Goal: Task Accomplishment & Management: Complete application form

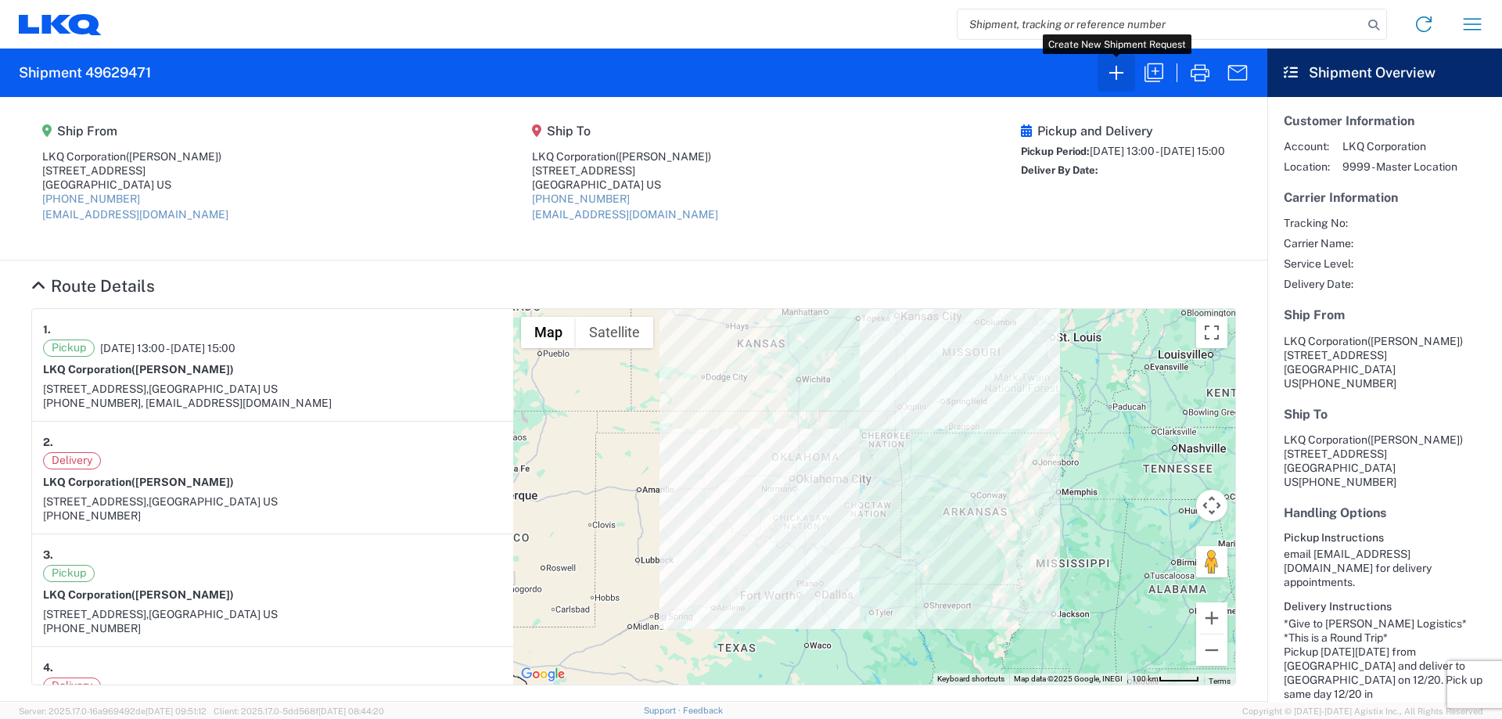
click at [1118, 77] on icon "button" at bounding box center [1116, 72] width 25 height 25
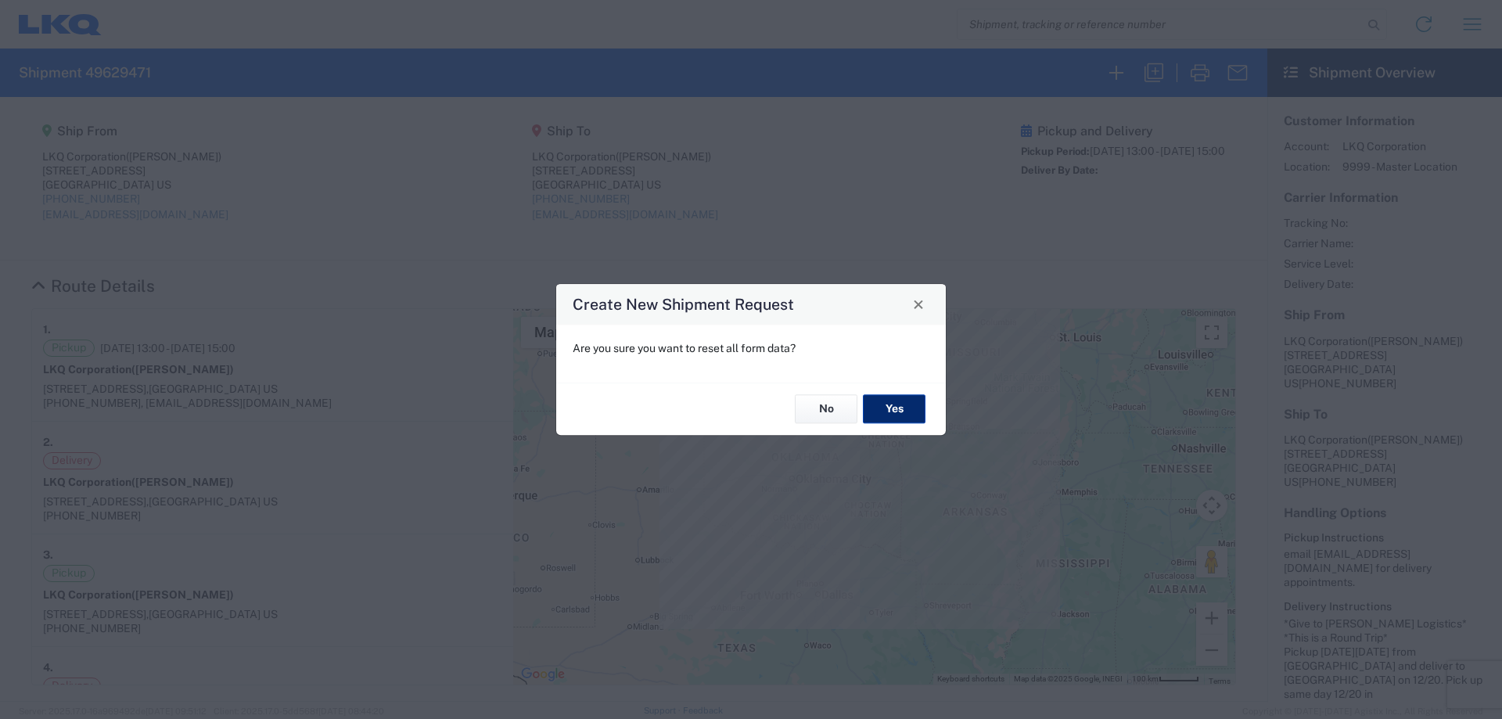
click at [907, 413] on button "Yes" at bounding box center [894, 409] width 63 height 29
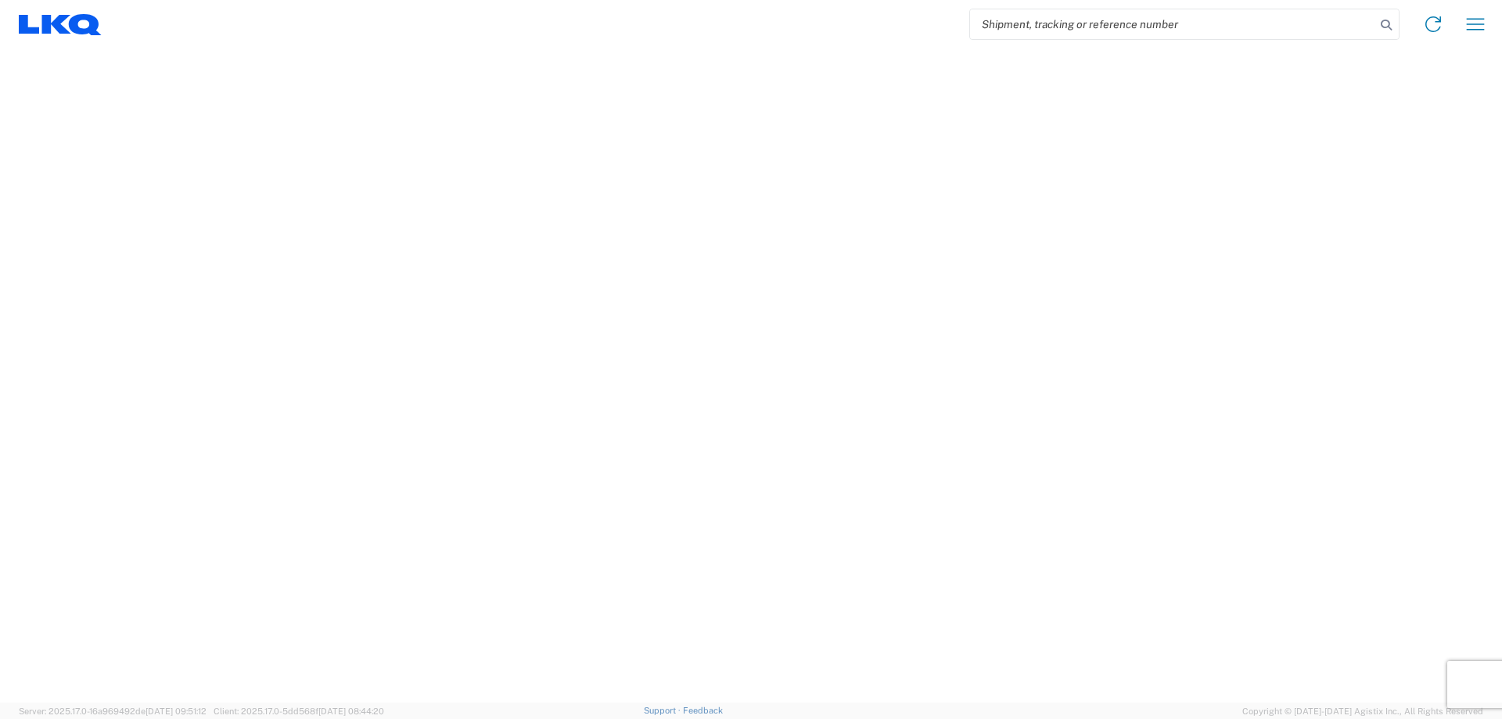
select select "FULL"
select select "LBS"
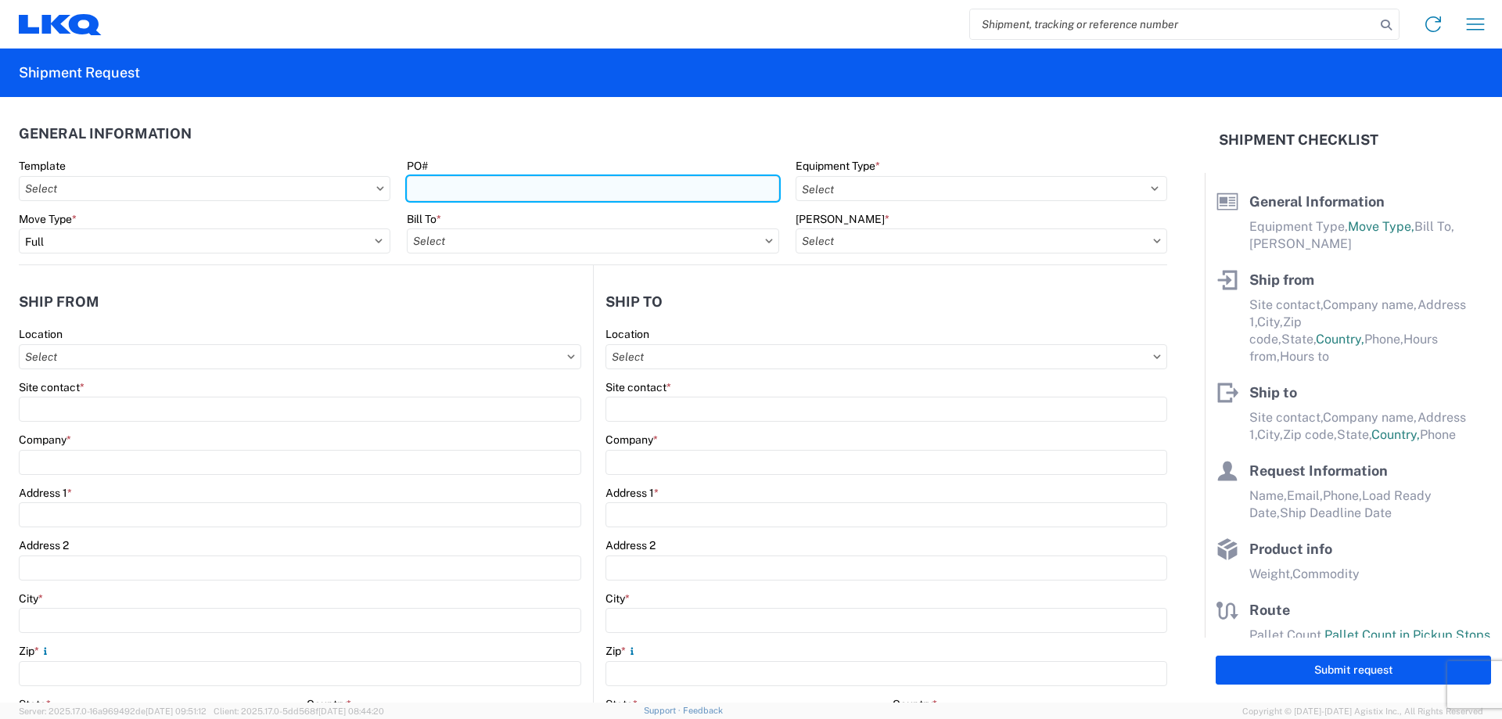
click at [548, 194] on input "PO#" at bounding box center [593, 188] width 372 height 25
type input "T3082"
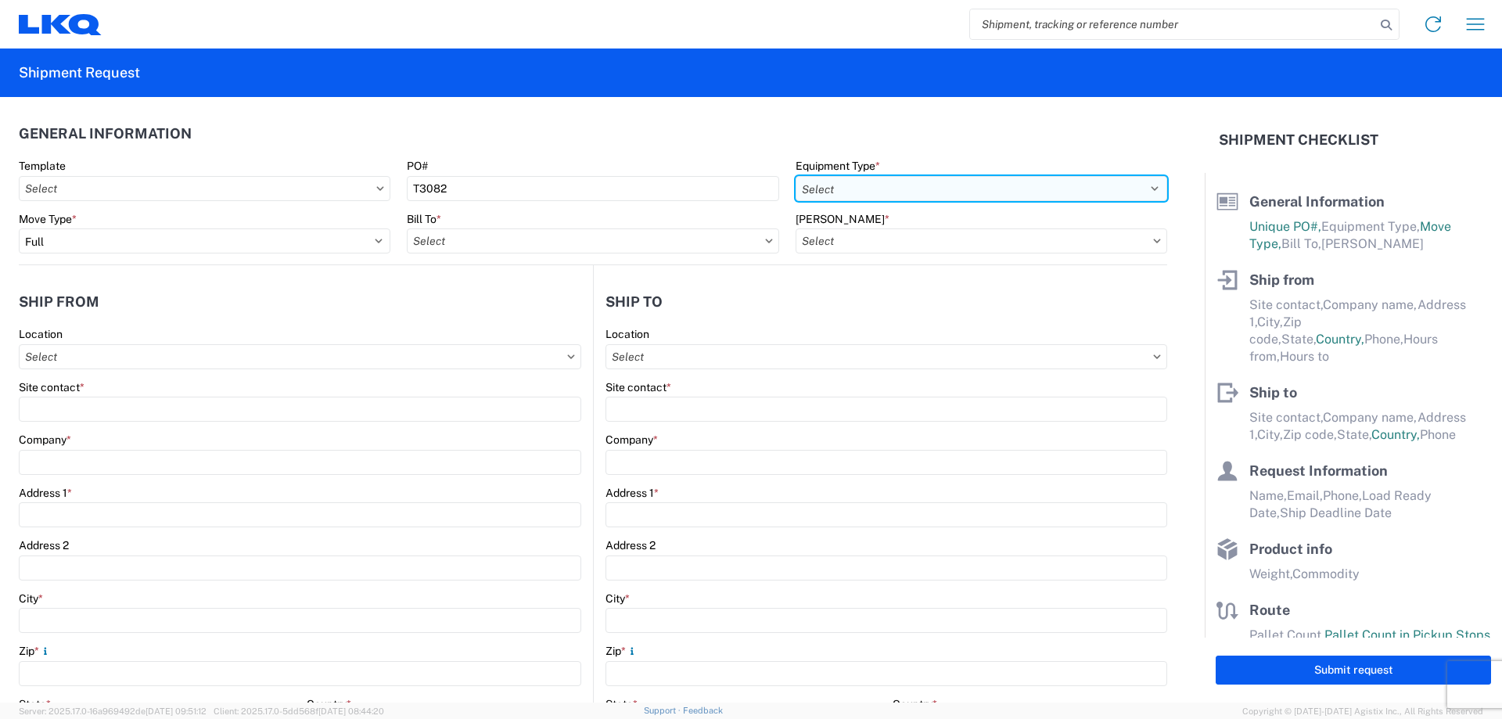
click at [934, 196] on select "Select 53’ Dry Van Flatbed Dropdeck (van) Lowboy (flatbed) Rail" at bounding box center [982, 188] width 372 height 25
select select "STDV"
click at [796, 176] on select "Select 53’ Dry Van Flatbed Dropdeck (van) Lowboy (flatbed) Rail" at bounding box center [982, 188] width 372 height 25
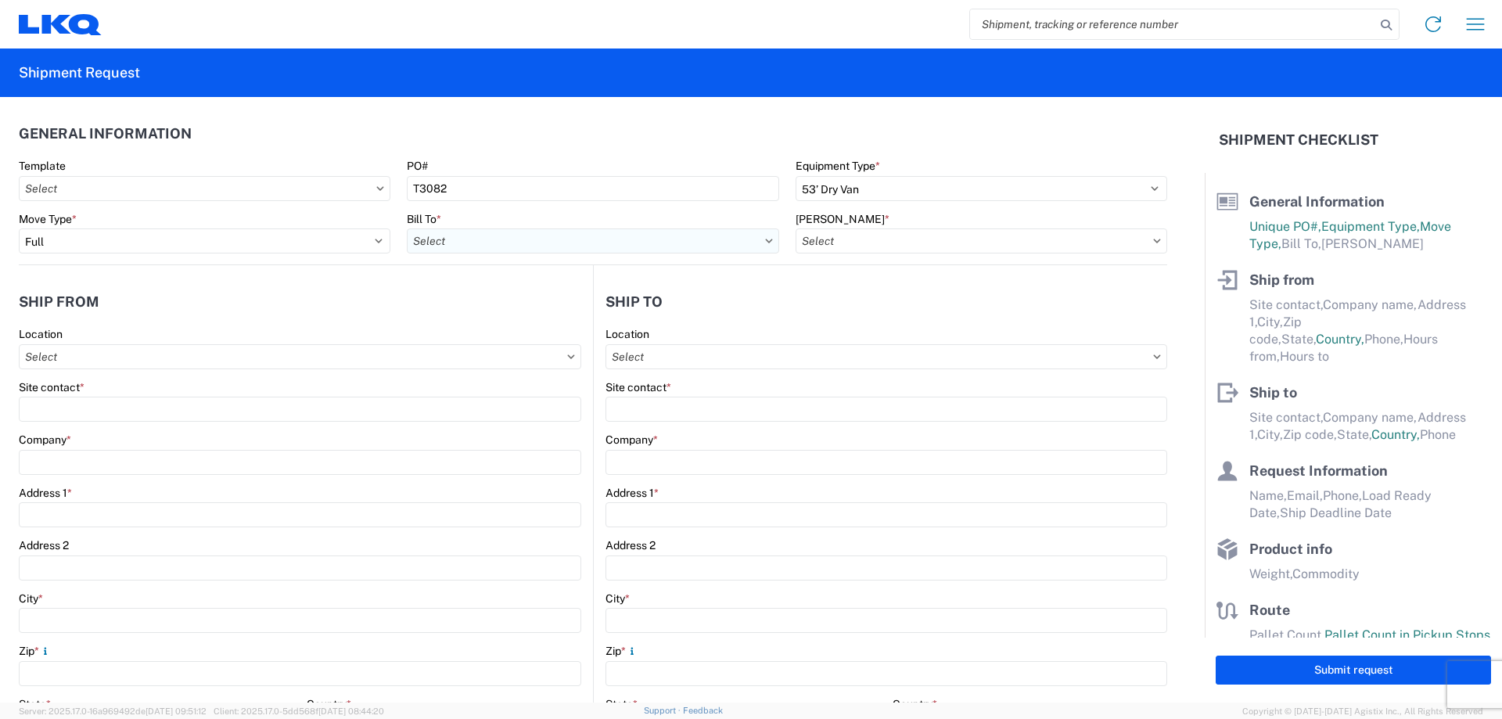
click at [517, 228] on input "Bill To *" at bounding box center [593, 240] width 372 height 25
type input "1882"
click at [495, 306] on div "1882 - North American ATK Corporation" at bounding box center [544, 310] width 274 height 25
type input "1882 - North American ATK Corporation"
click at [948, 238] on input "[PERSON_NAME] *" at bounding box center [982, 240] width 372 height 25
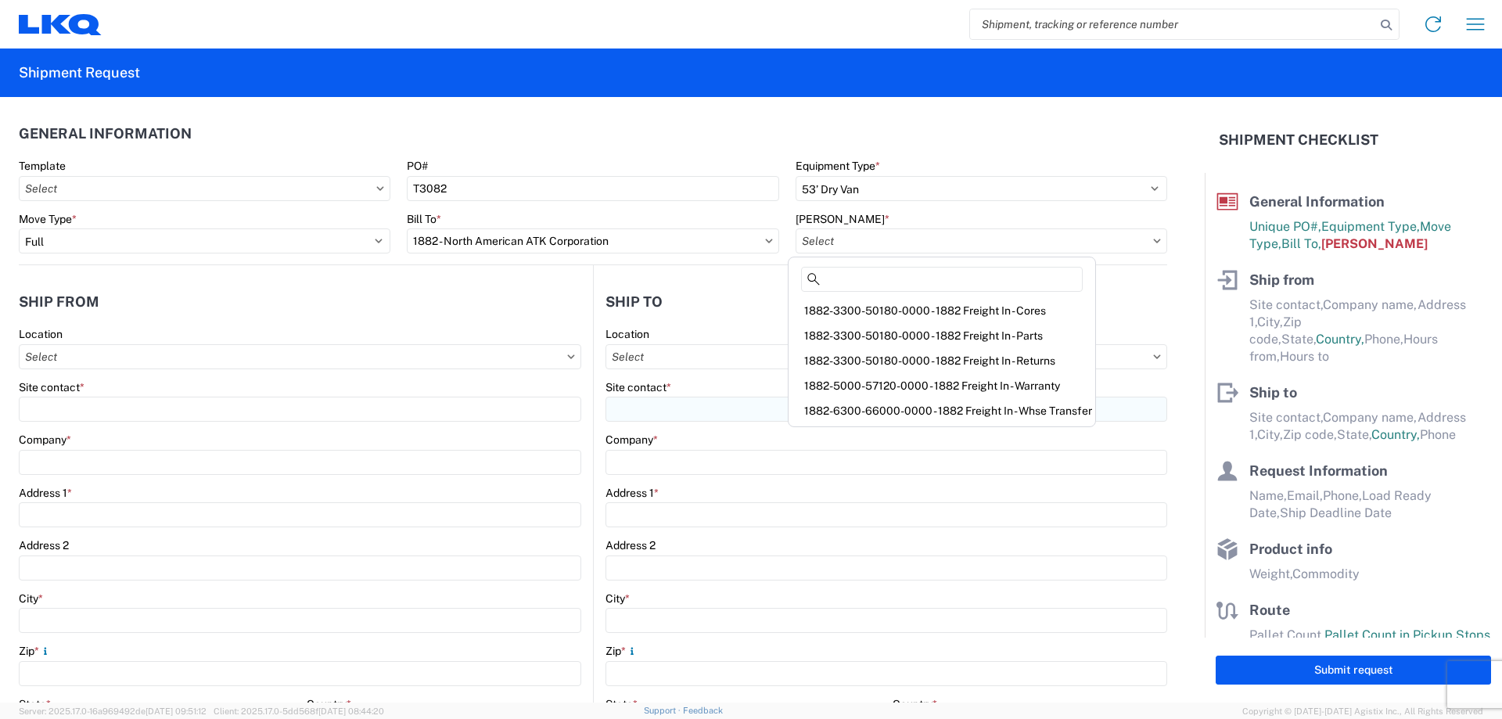
click at [967, 401] on div "1882-6300-66000-0000 - 1882 Freight In - Whse Transfer" at bounding box center [942, 410] width 300 height 25
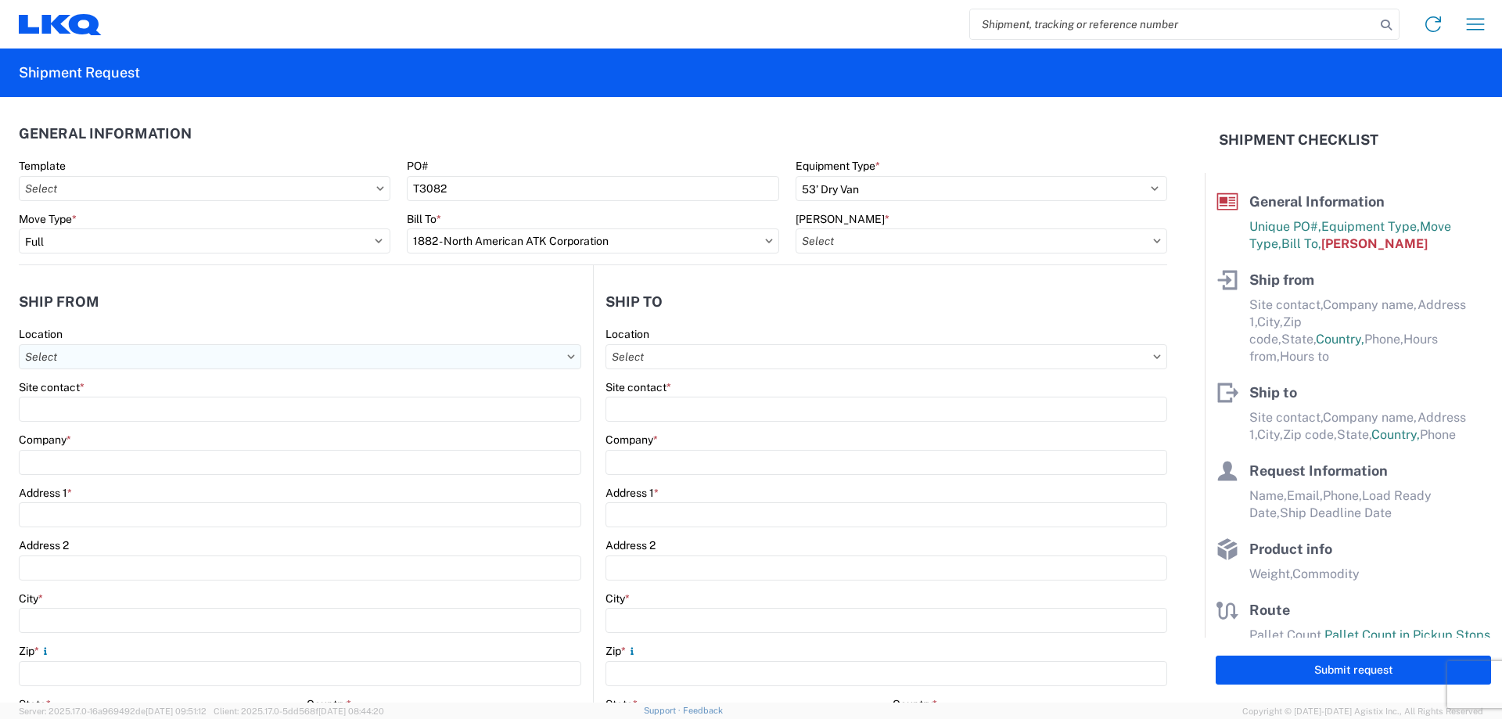
type input "1882-6300-66000-0000 - 1882 Freight In - Whse Transfer"
click at [143, 347] on input "Location" at bounding box center [300, 356] width 563 height 25
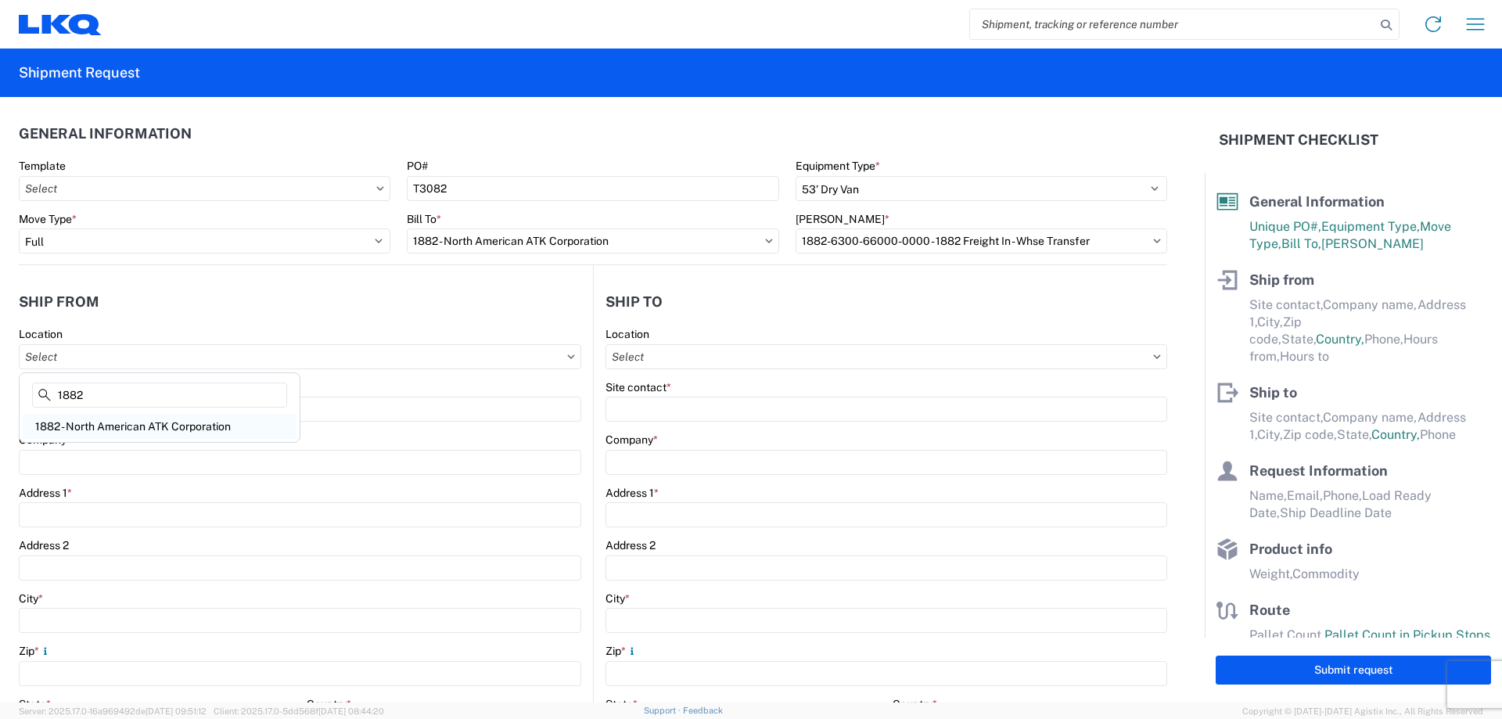
type input "1882"
click at [149, 429] on div "1882 - North American ATK Corporation" at bounding box center [160, 426] width 274 height 25
type input "1882 - North American ATK Corporation"
type input "LKQ Corporation"
type input "[STREET_ADDRESS]"
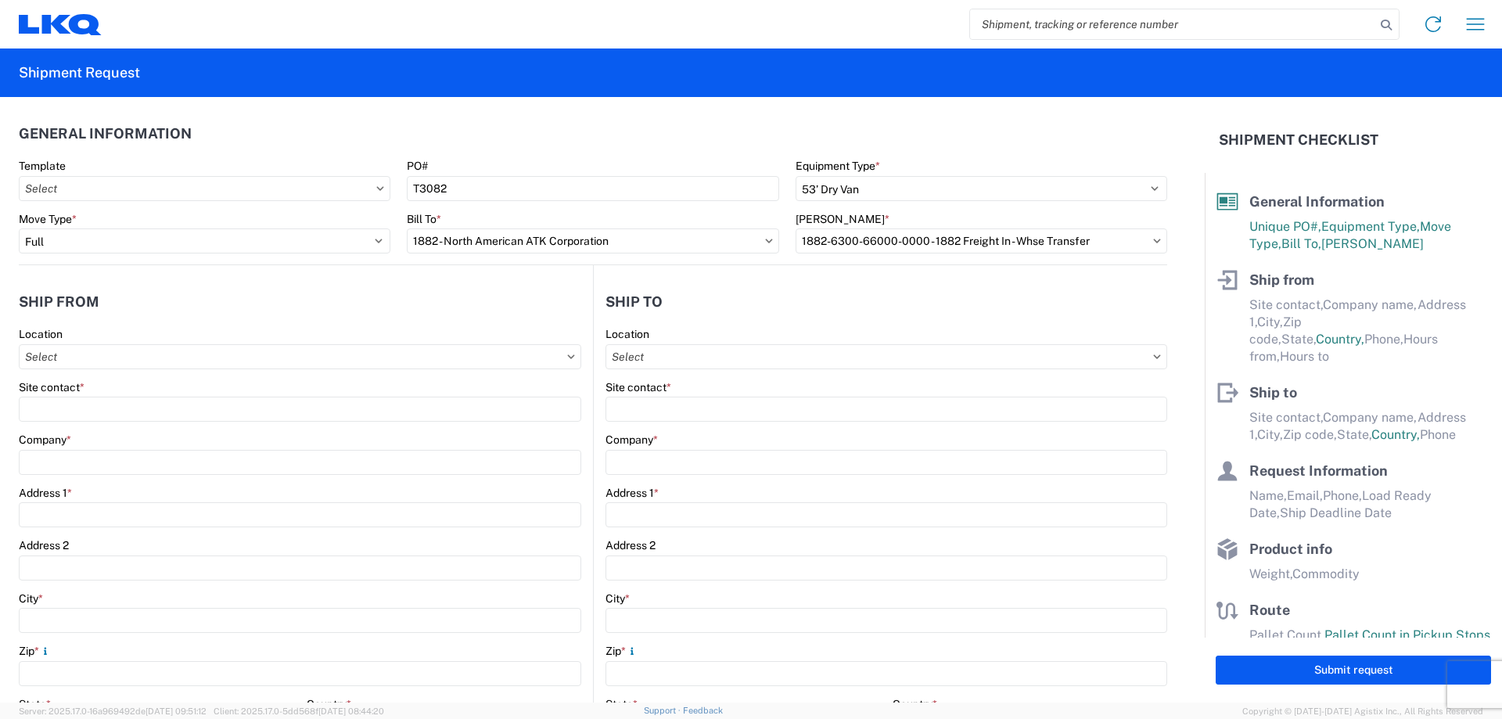
type input "[GEOGRAPHIC_DATA]"
type input "75050"
select select "[GEOGRAPHIC_DATA]"
select select "US"
type input "[PHONE_NUMBER]"
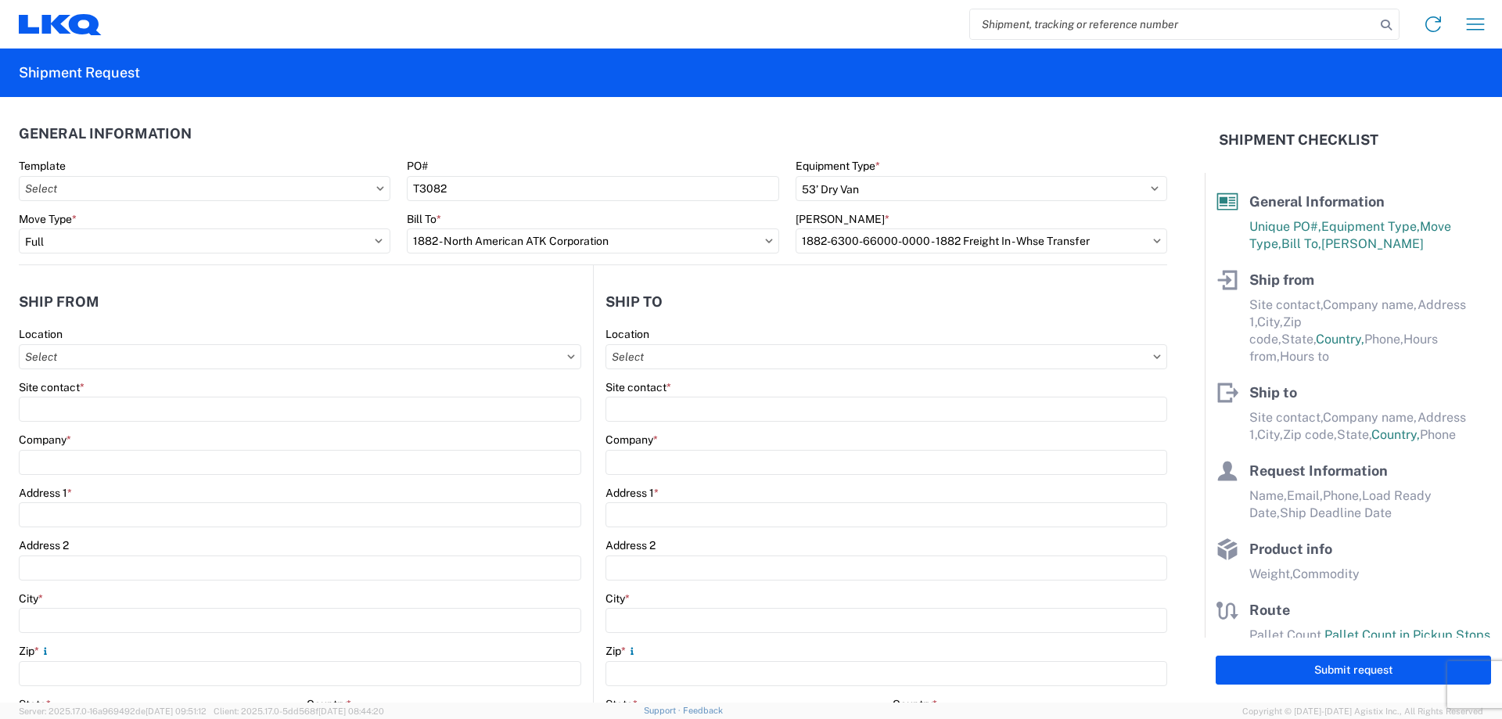
type input "07:00"
type input "17:00"
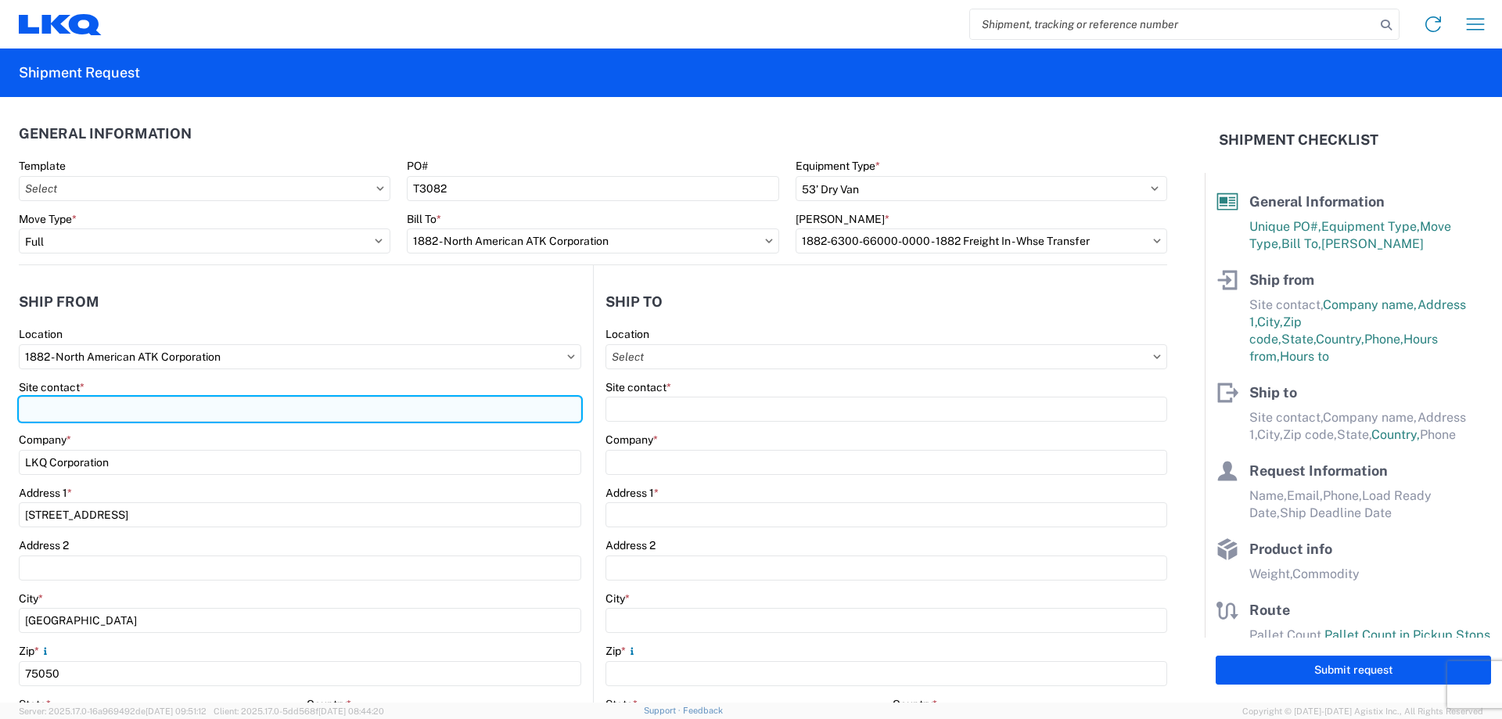
click at [135, 412] on input "Site contact *" at bounding box center [300, 409] width 563 height 25
type input "[PERSON_NAME]"
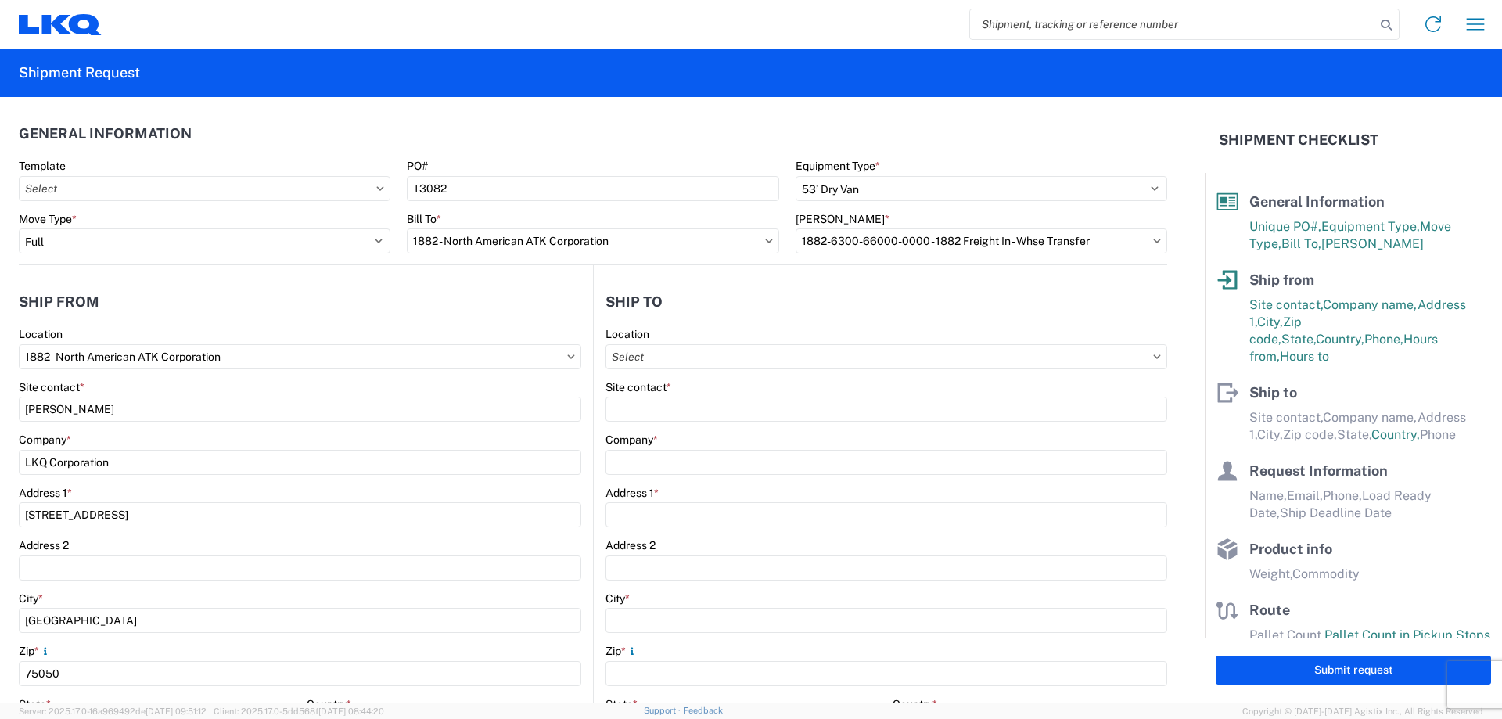
click at [195, 300] on header "Ship from" at bounding box center [306, 301] width 574 height 35
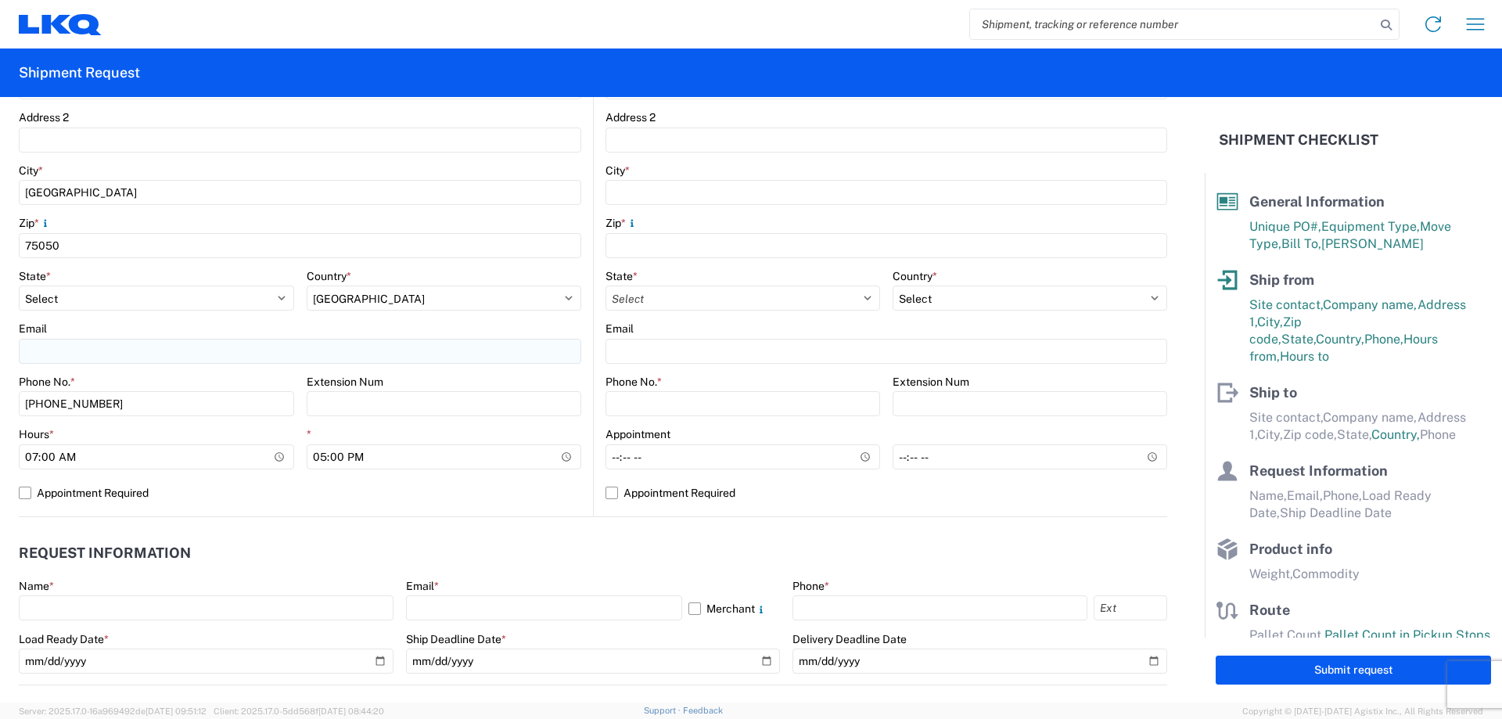
scroll to position [417, 0]
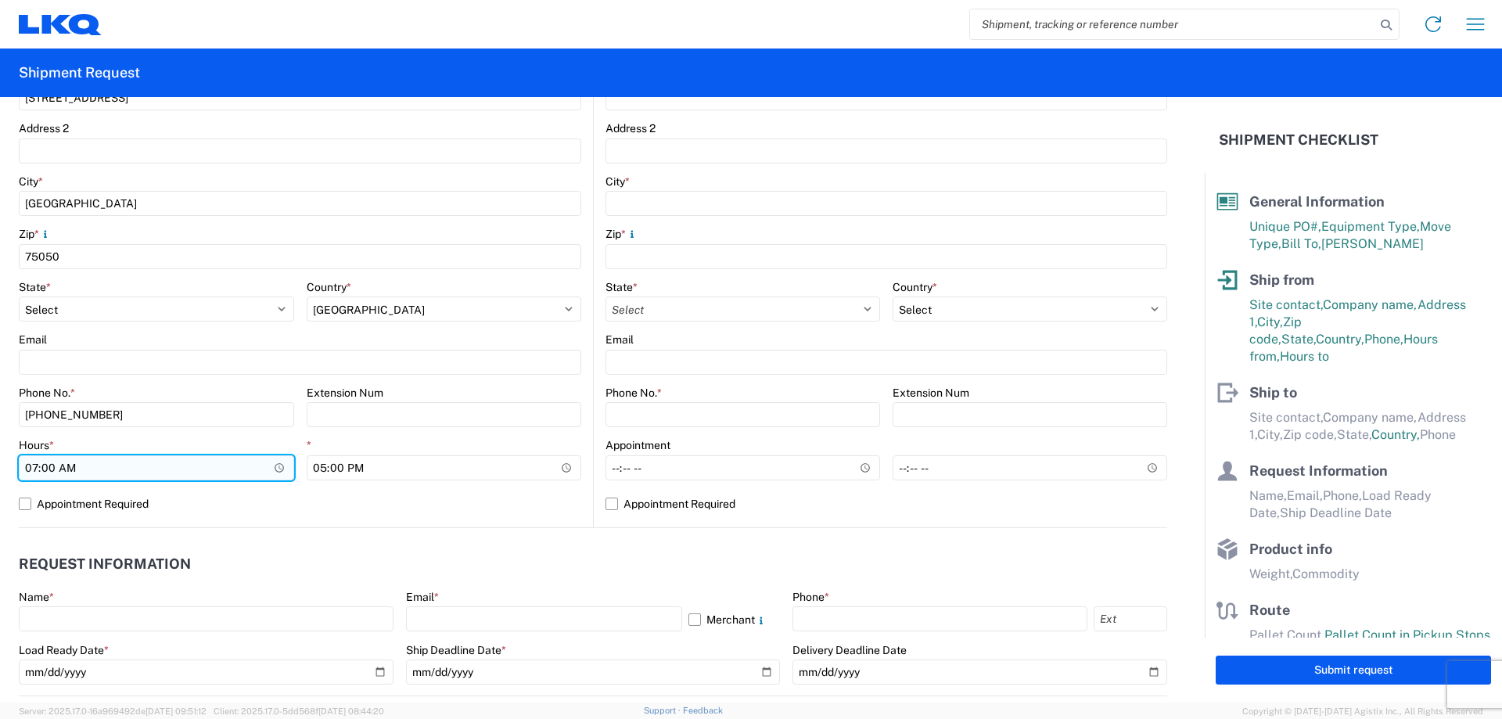
click at [31, 469] on input "07:00" at bounding box center [156, 467] width 275 height 25
type input "13:00"
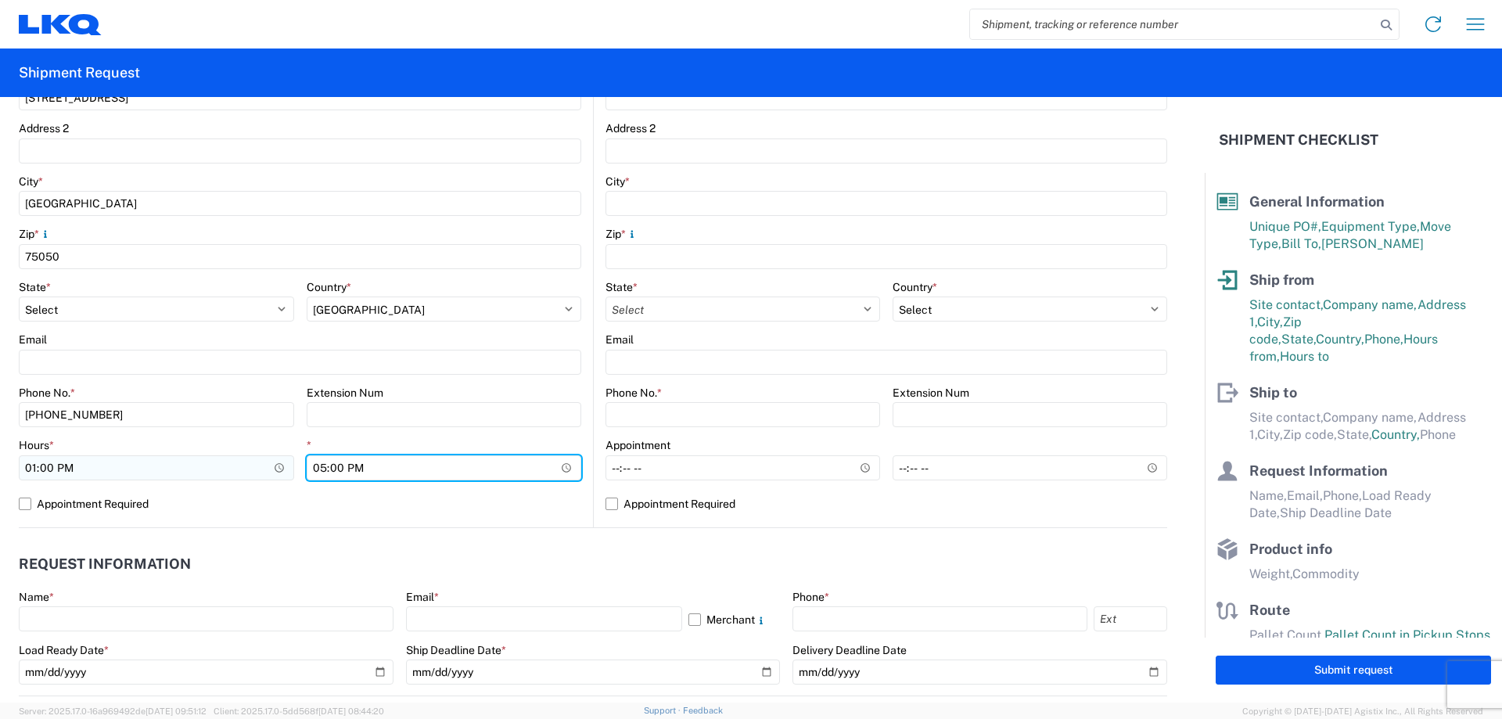
type input "15:00"
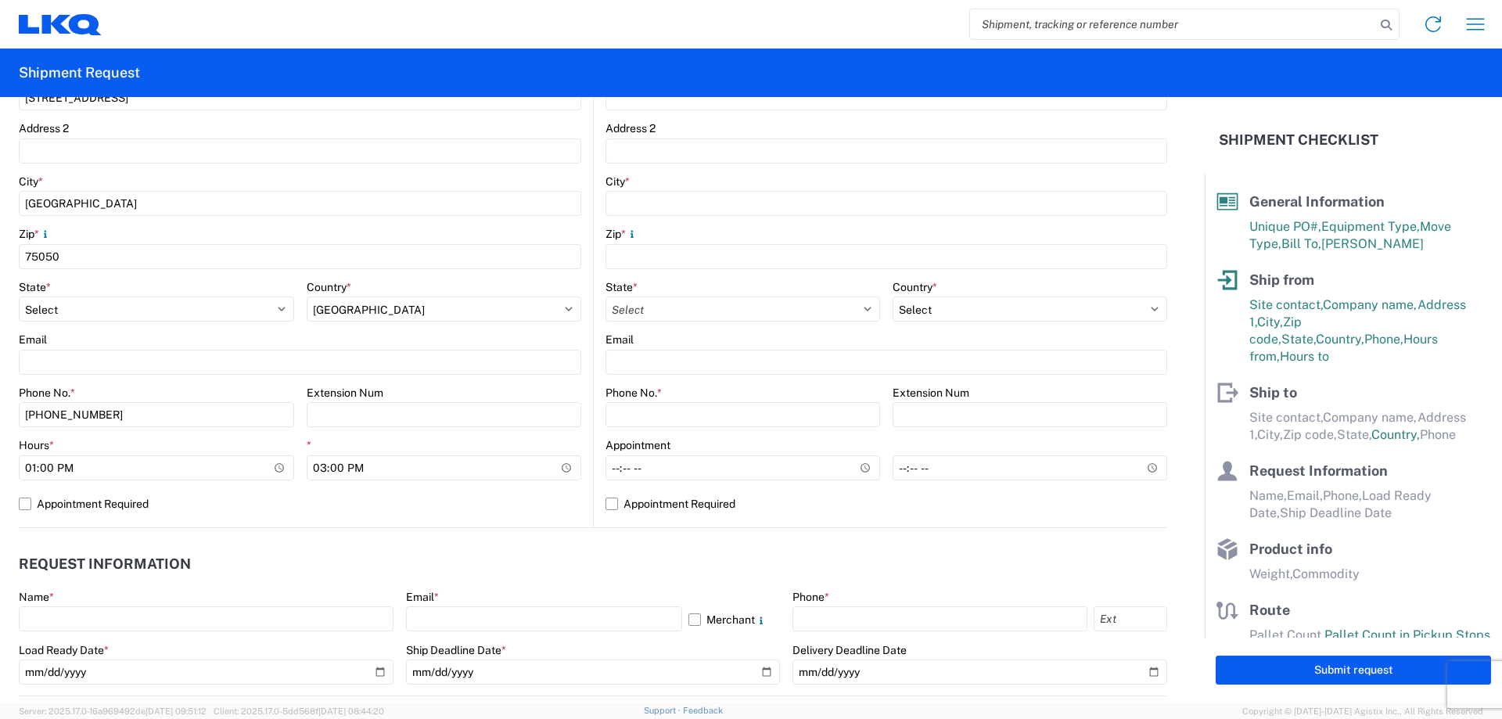
click at [678, 564] on header "Request Information" at bounding box center [593, 564] width 1149 height 35
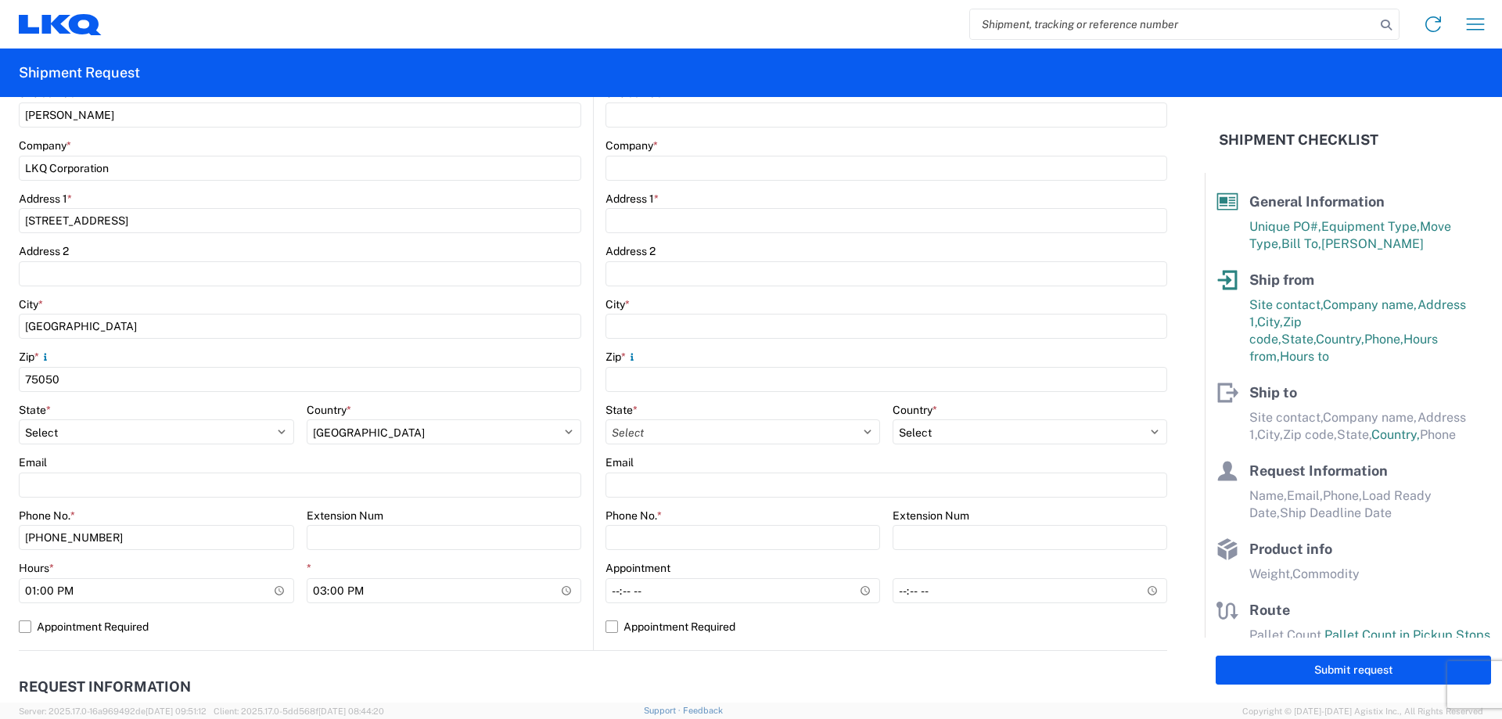
scroll to position [104, 0]
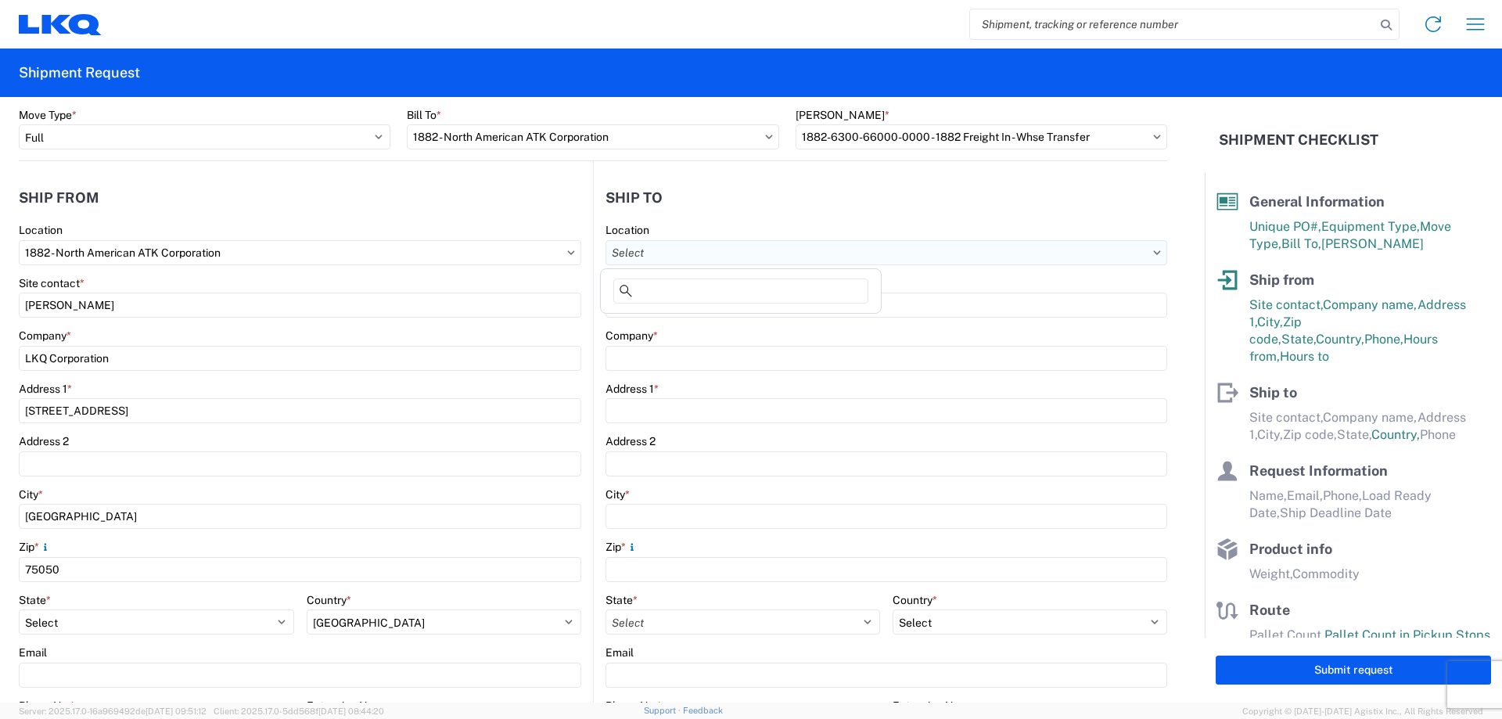
click at [677, 253] on input "Location" at bounding box center [887, 252] width 562 height 25
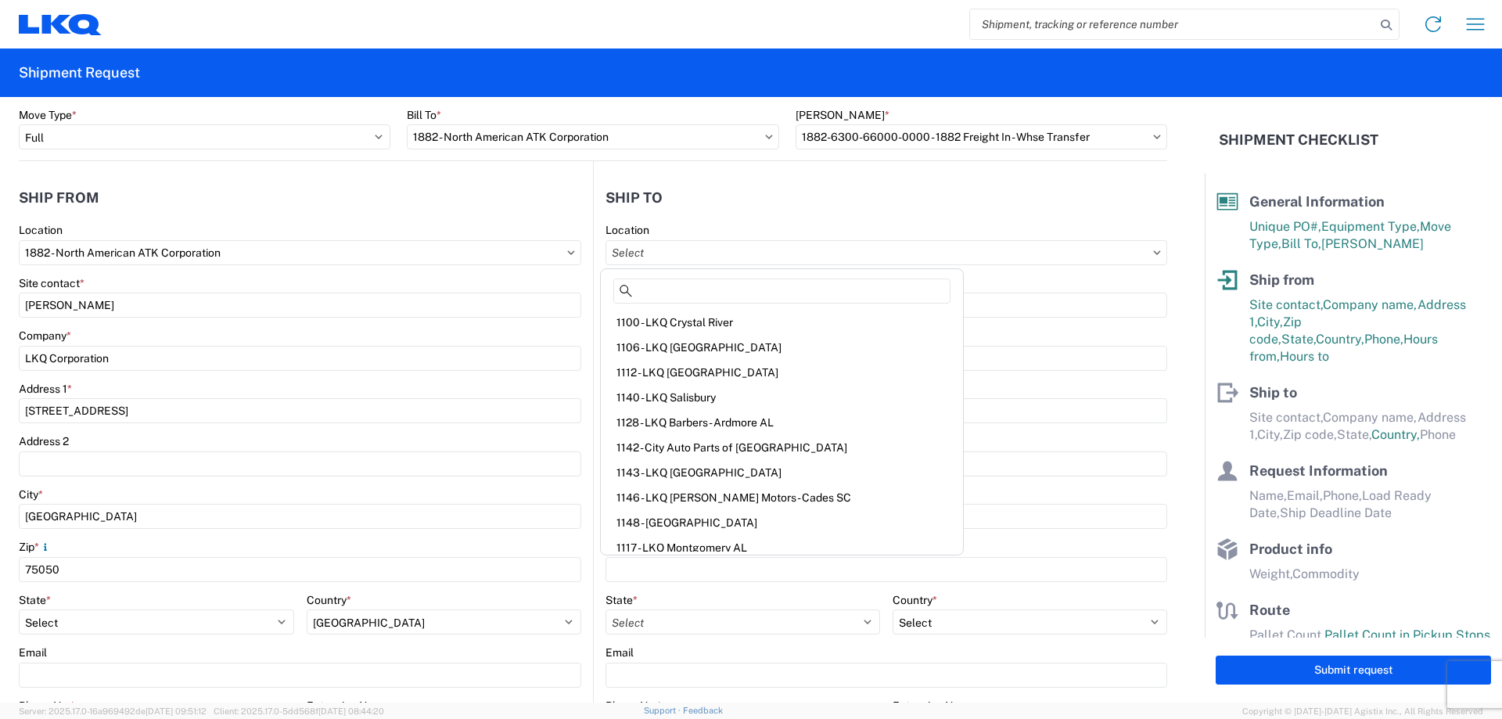
click at [692, 174] on agx-shipment-stop-widget-v2 "Ship to Location Site contact * Company * Address 1 * Address 2 City * Zip * St…" at bounding box center [880, 501] width 574 height 680
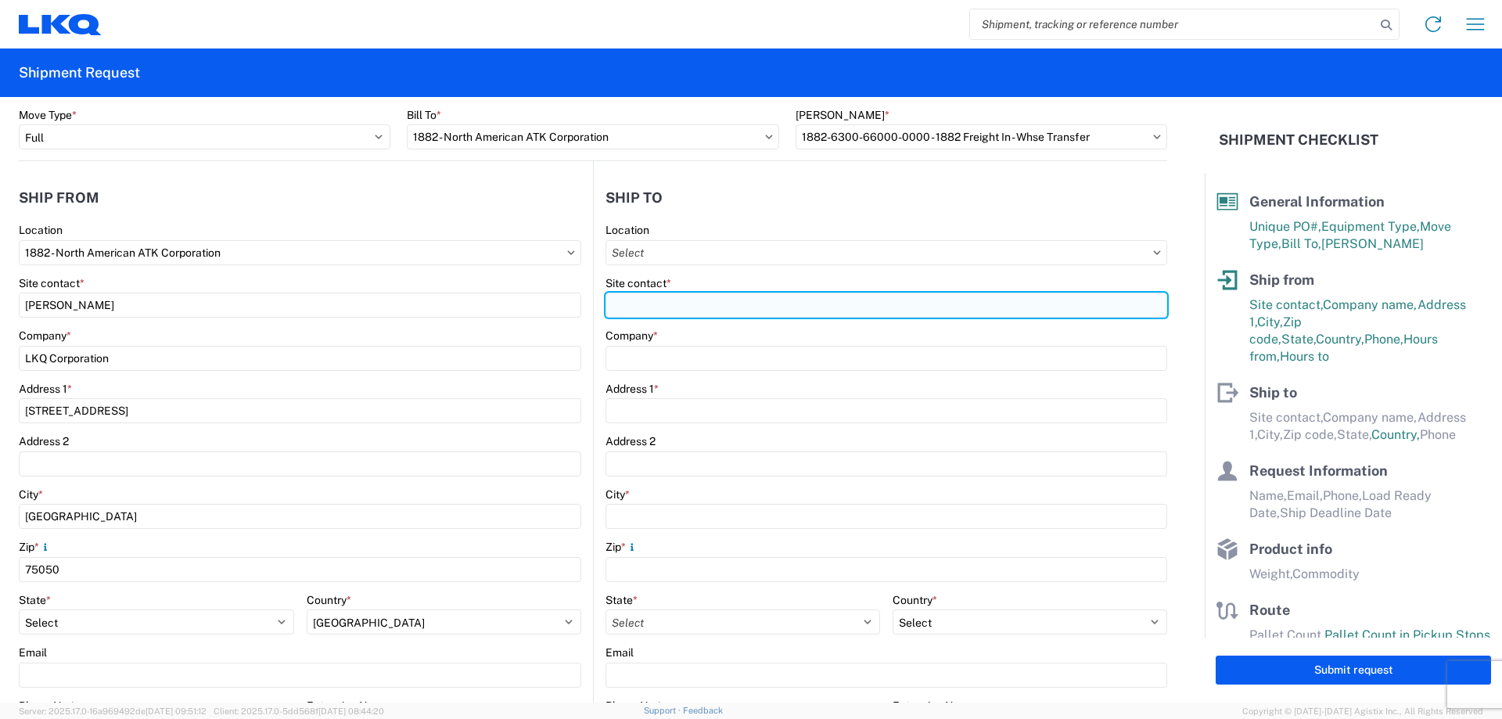
click at [710, 294] on input "Site contact *" at bounding box center [887, 305] width 562 height 25
type input "[PERSON_NAME]"
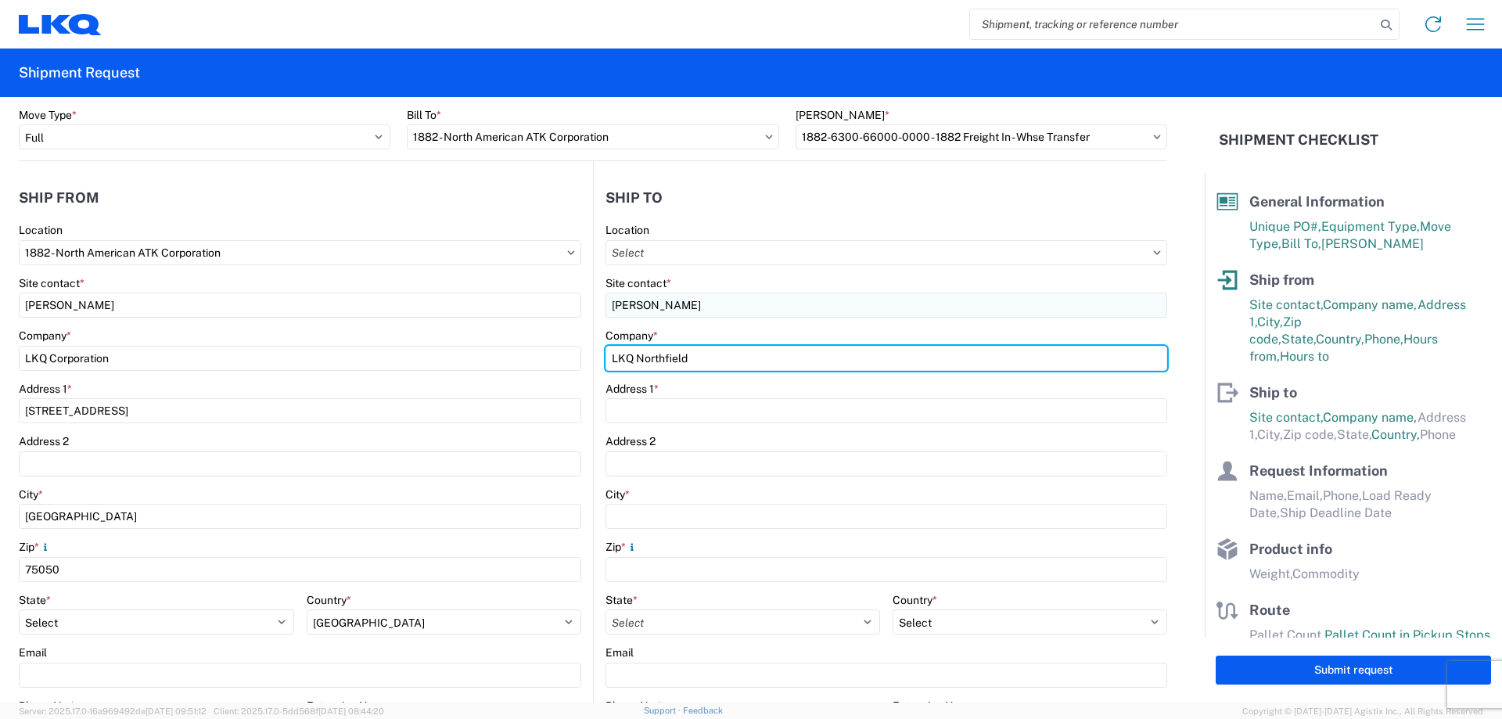
type input "LKQ Northfield"
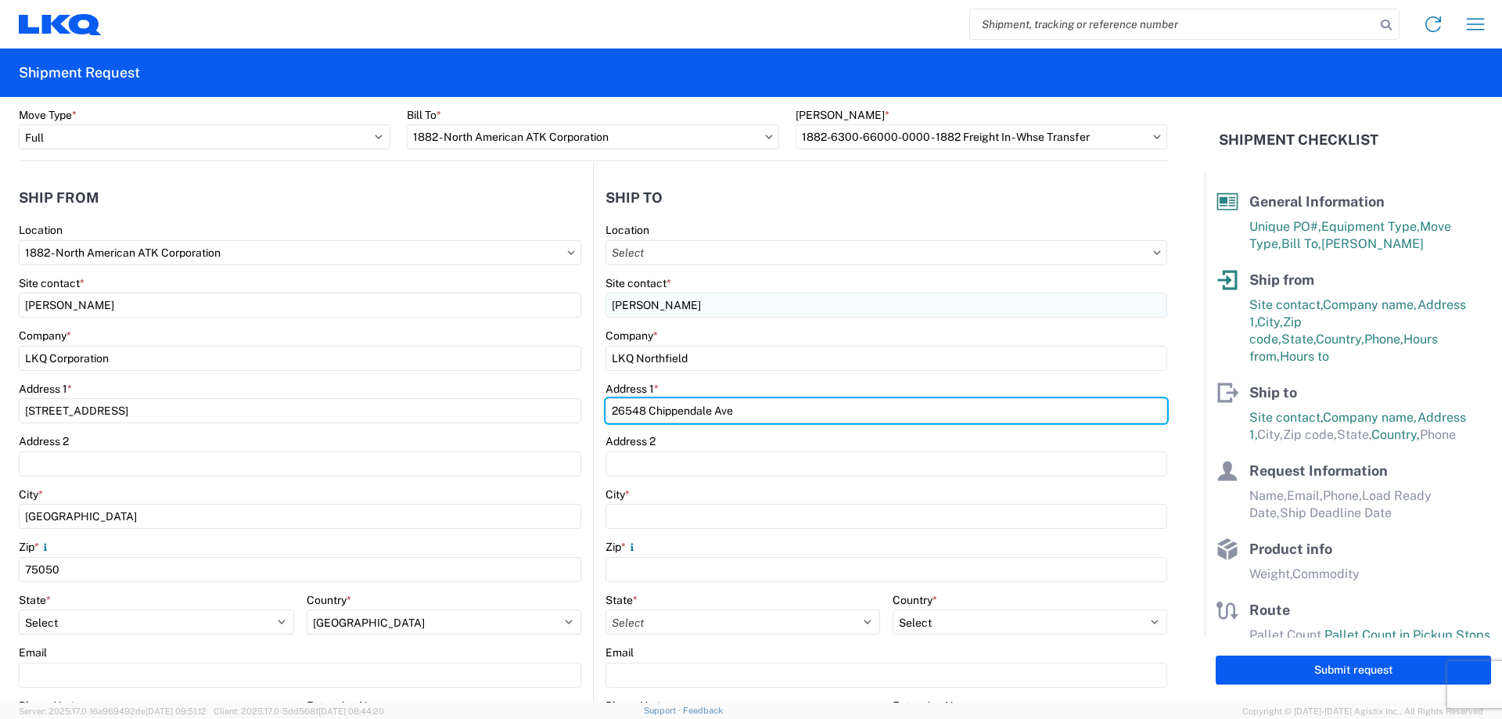
type input "26548 Chippendale Ave"
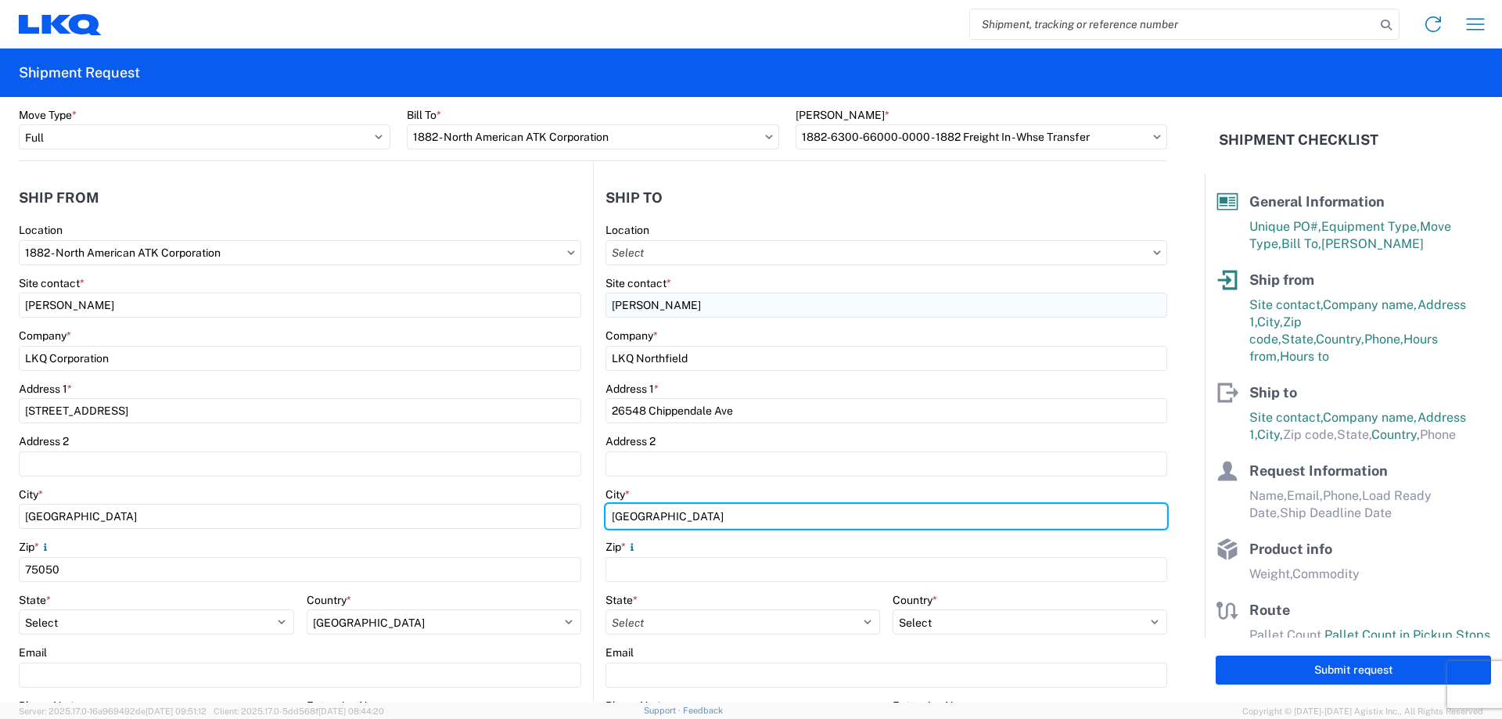
type input "[GEOGRAPHIC_DATA]"
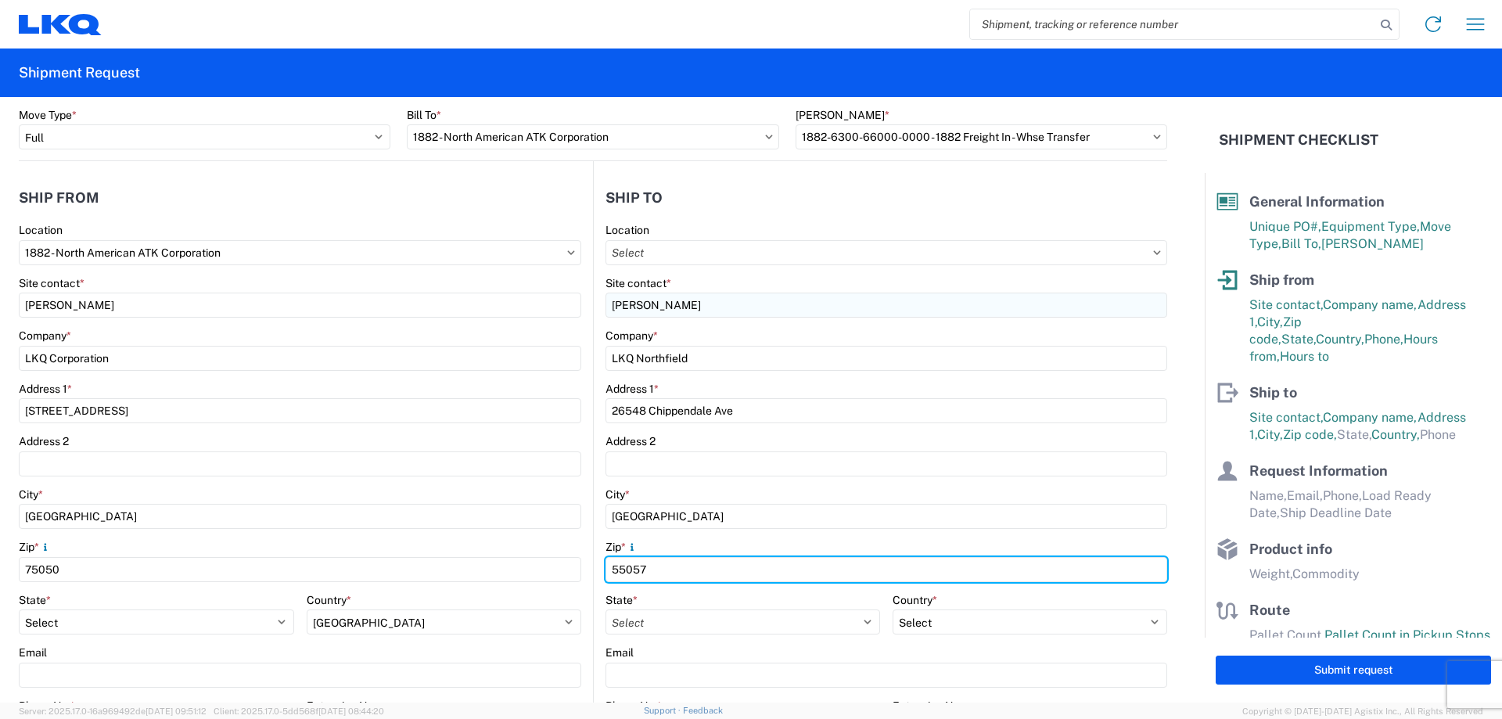
type input "55057"
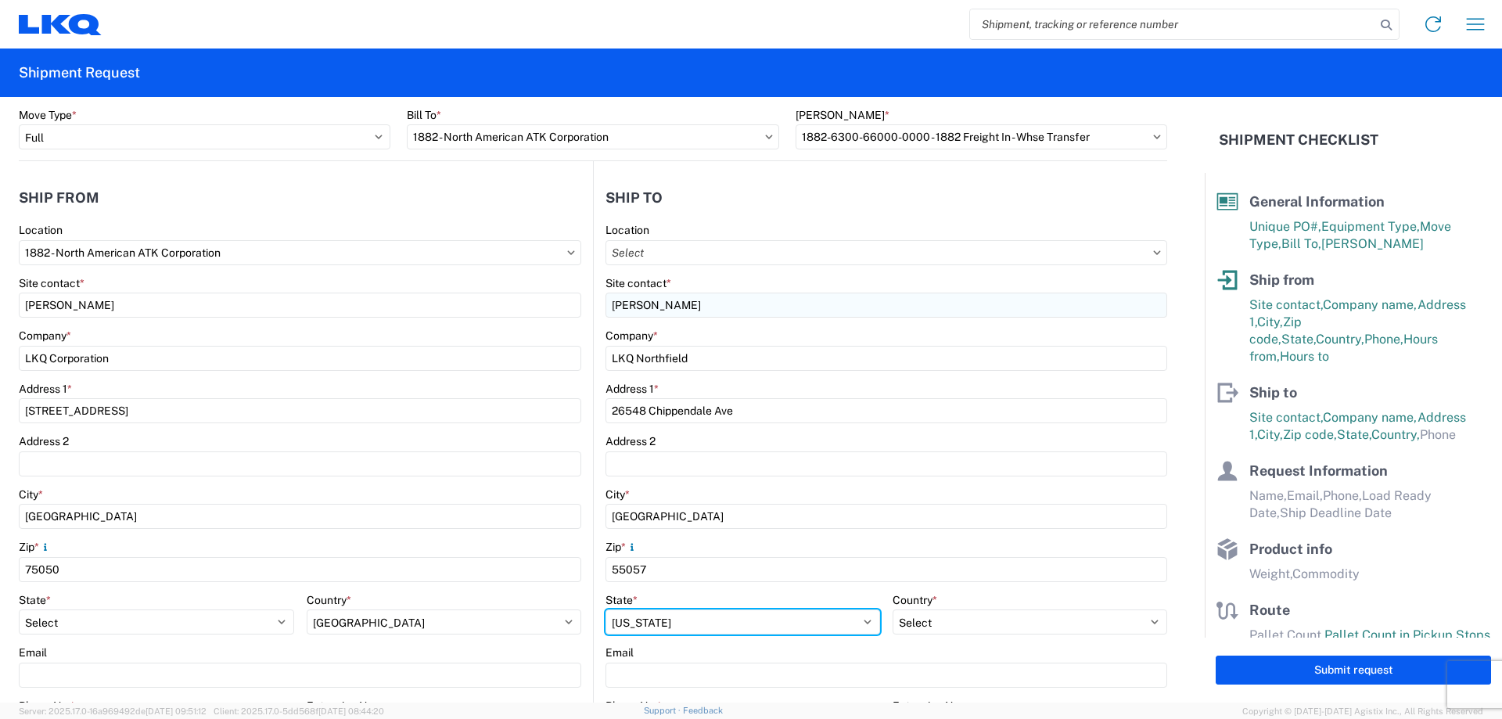
select select "MN"
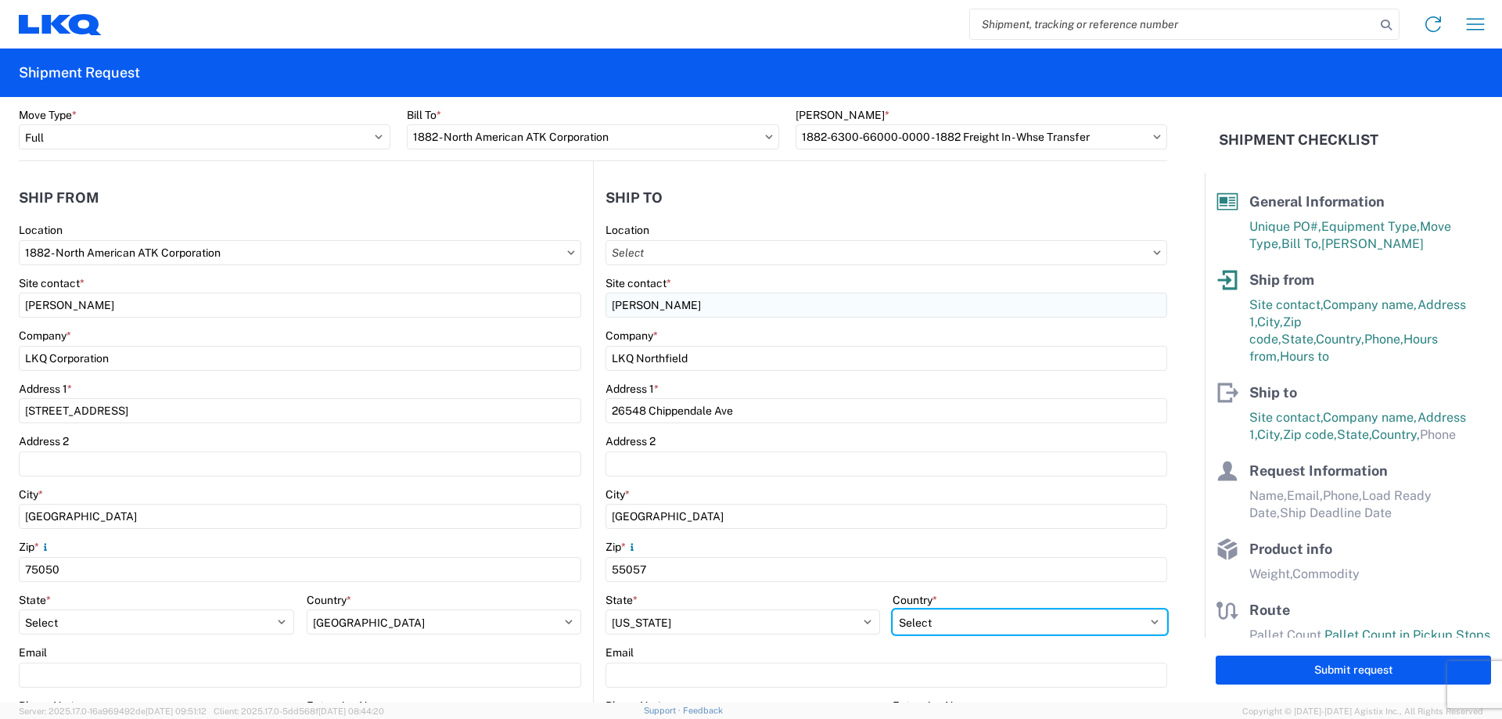
select select "US"
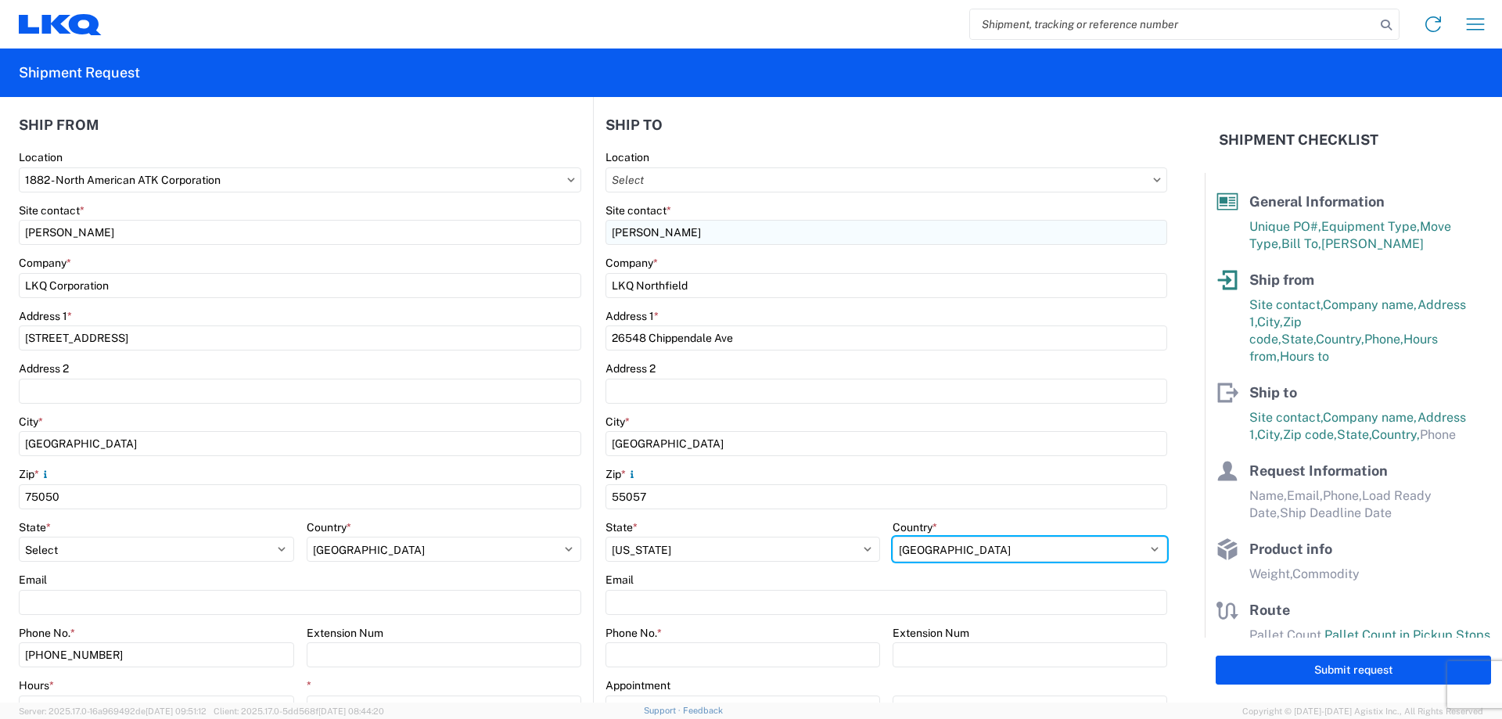
scroll to position [313, 0]
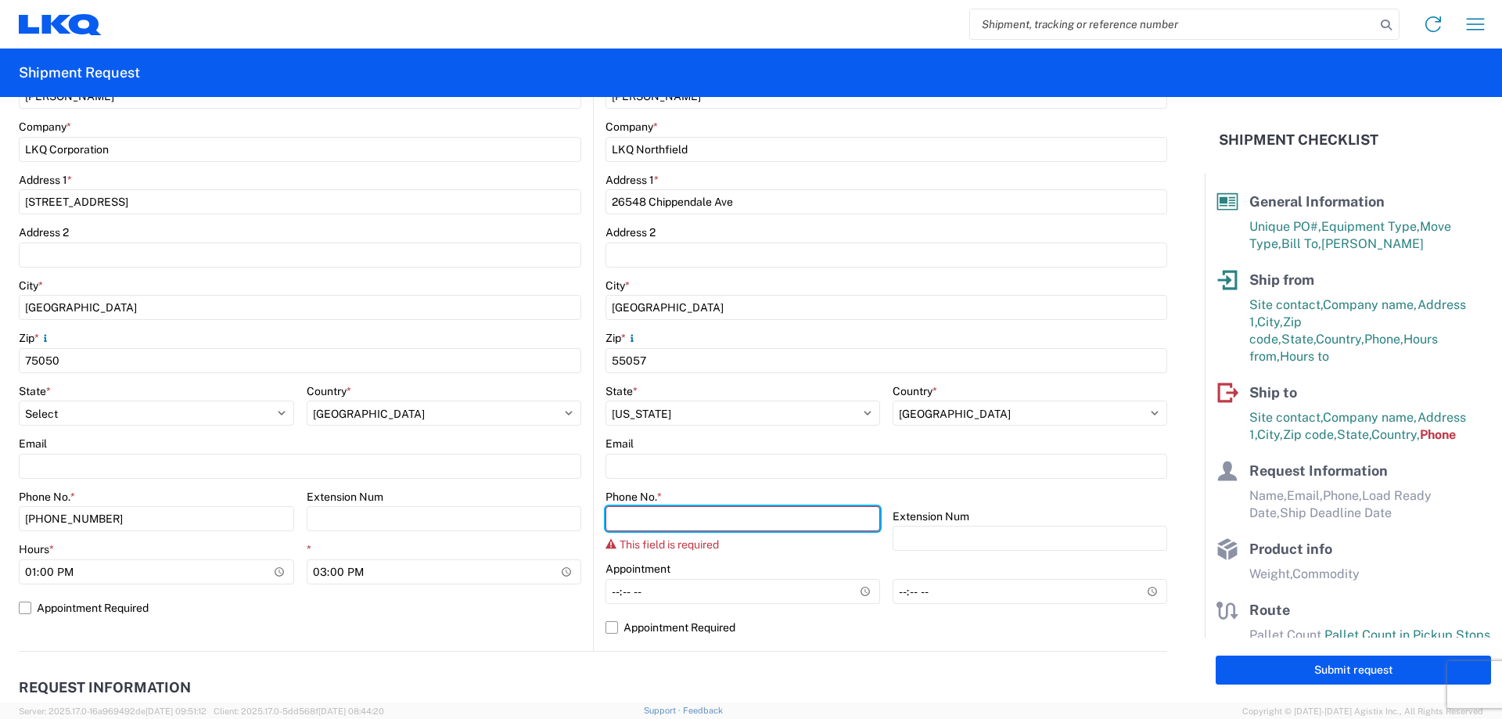
paste input "[PHONE_NUMBER]"
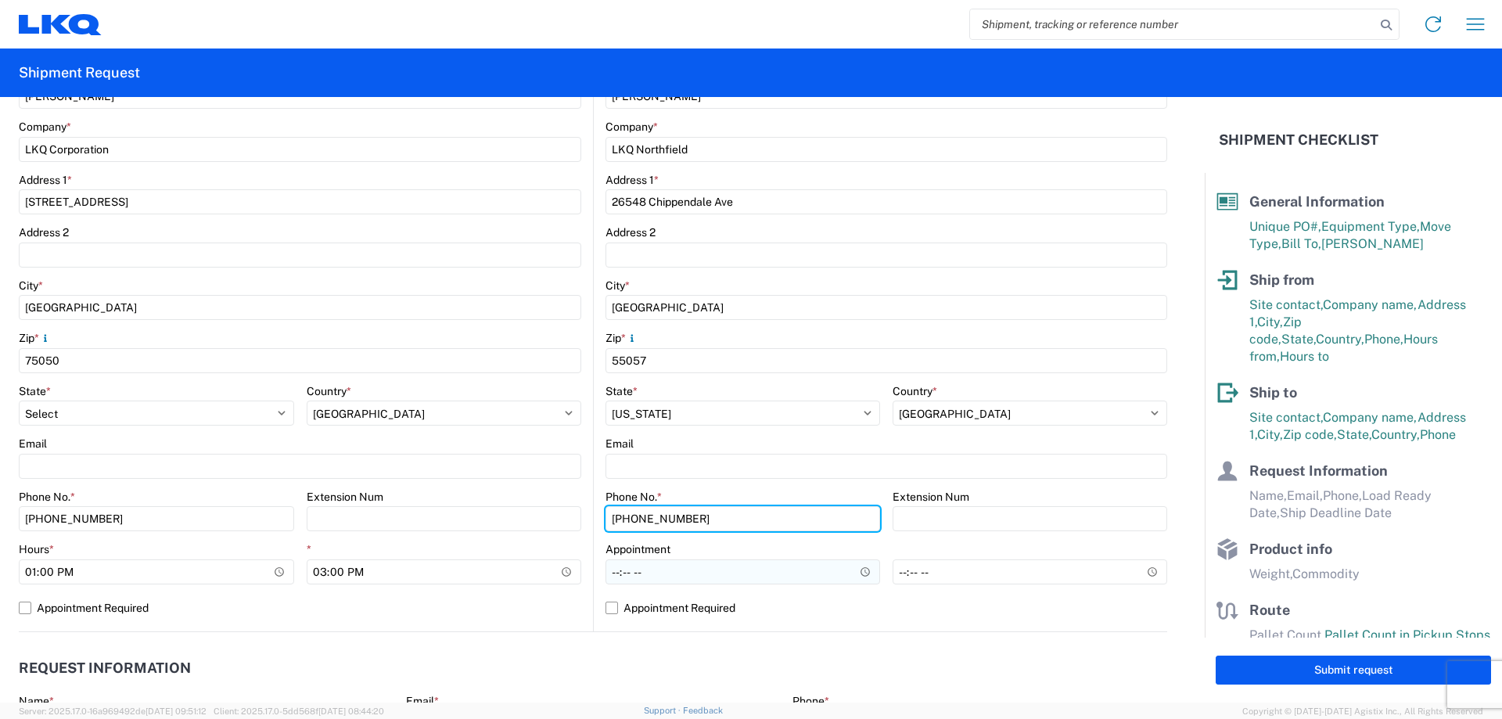
type input "[PHONE_NUMBER]"
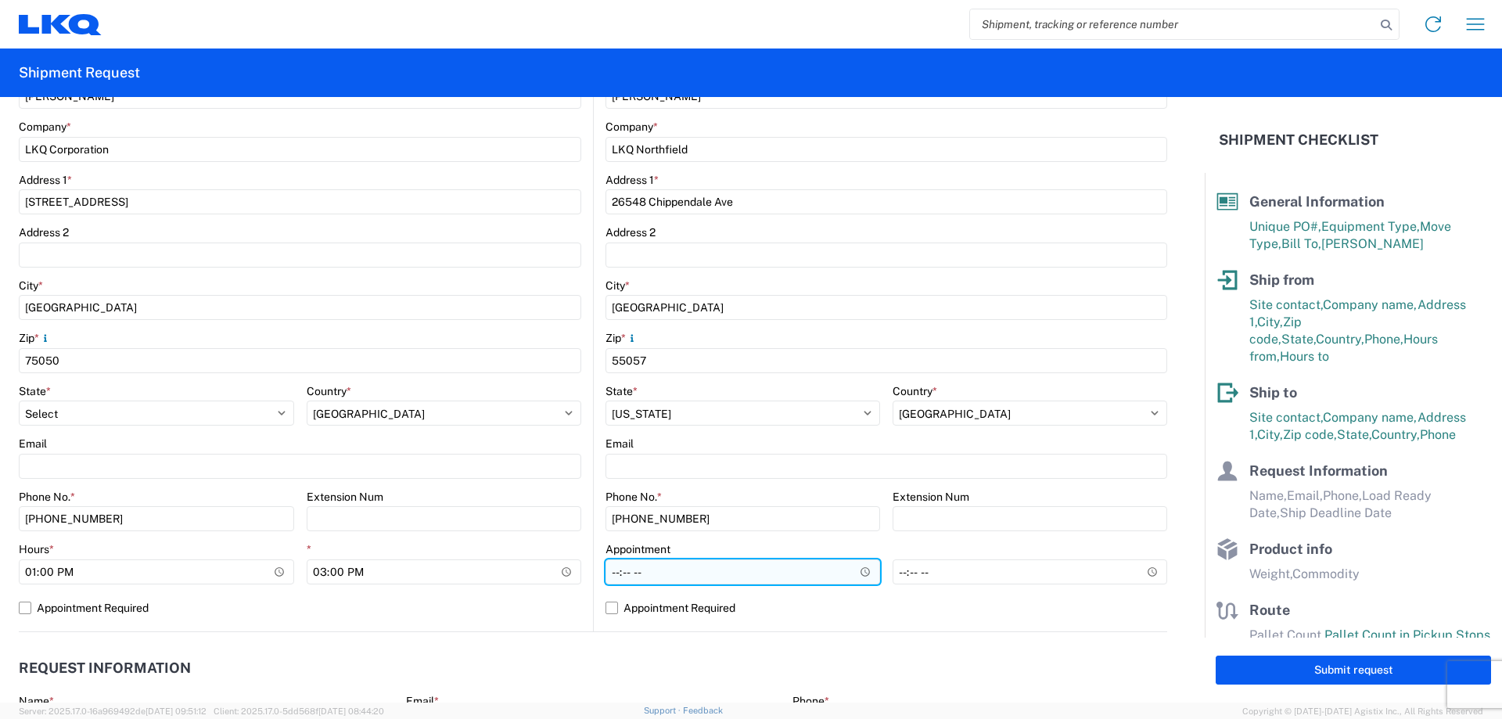
click at [613, 577] on input "Hours *" at bounding box center [743, 571] width 275 height 25
type input "08:00"
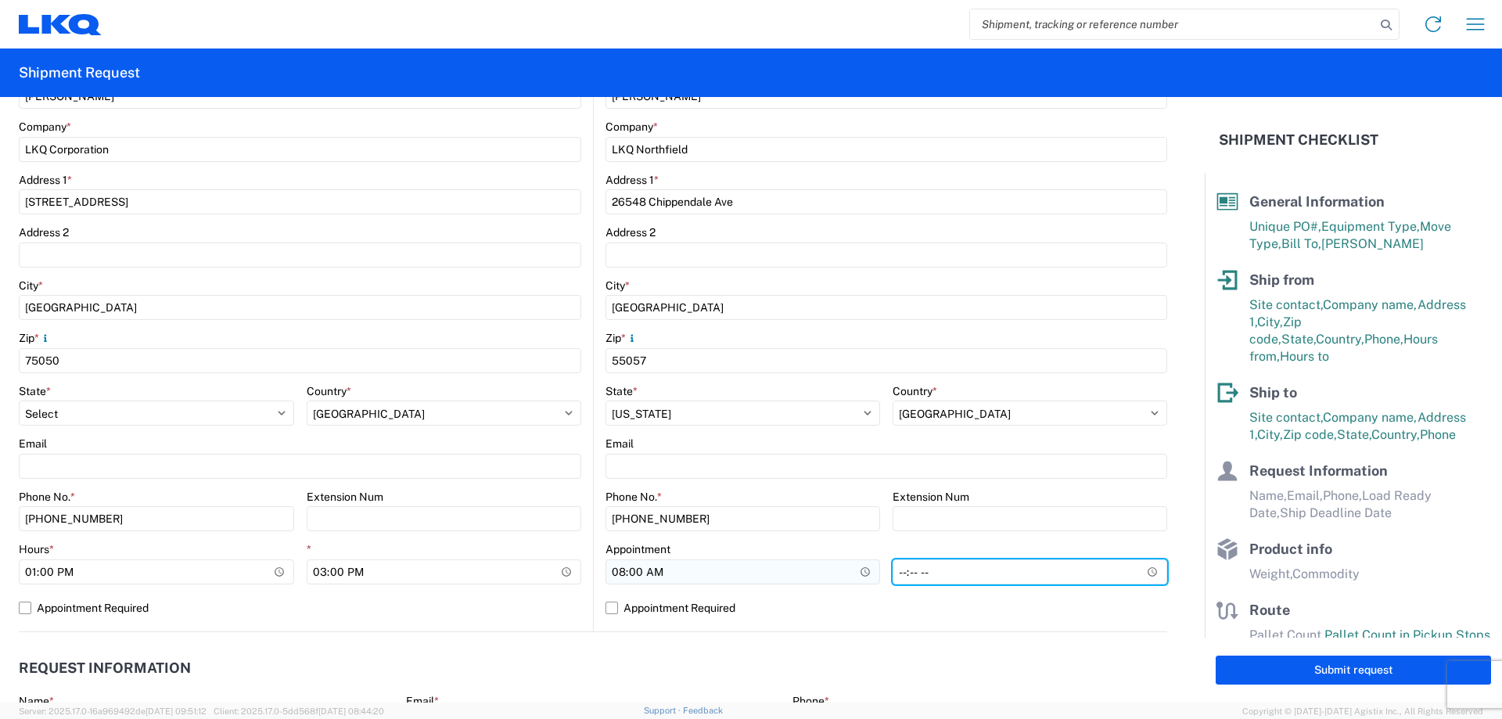
type input "14:00"
click at [541, 655] on header "Request Information" at bounding box center [593, 668] width 1149 height 35
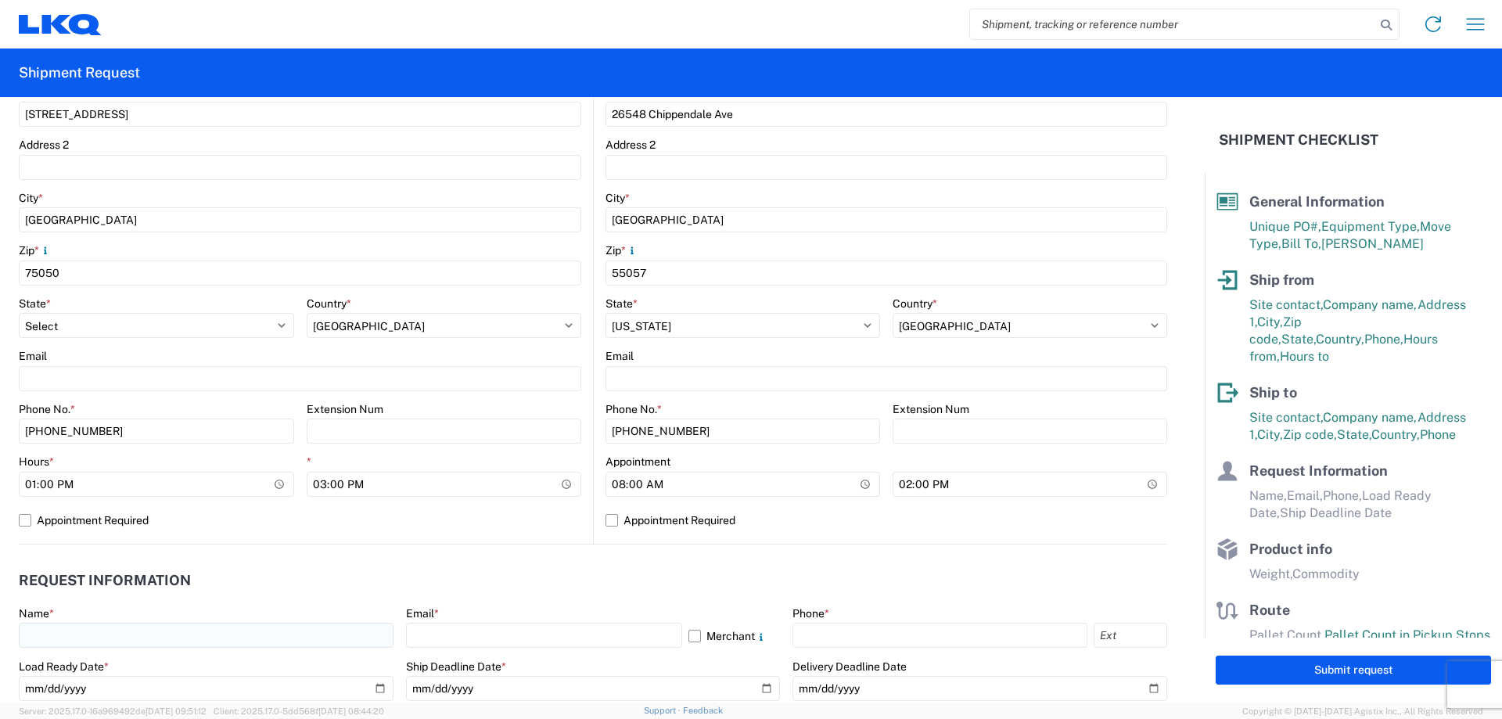
scroll to position [626, 0]
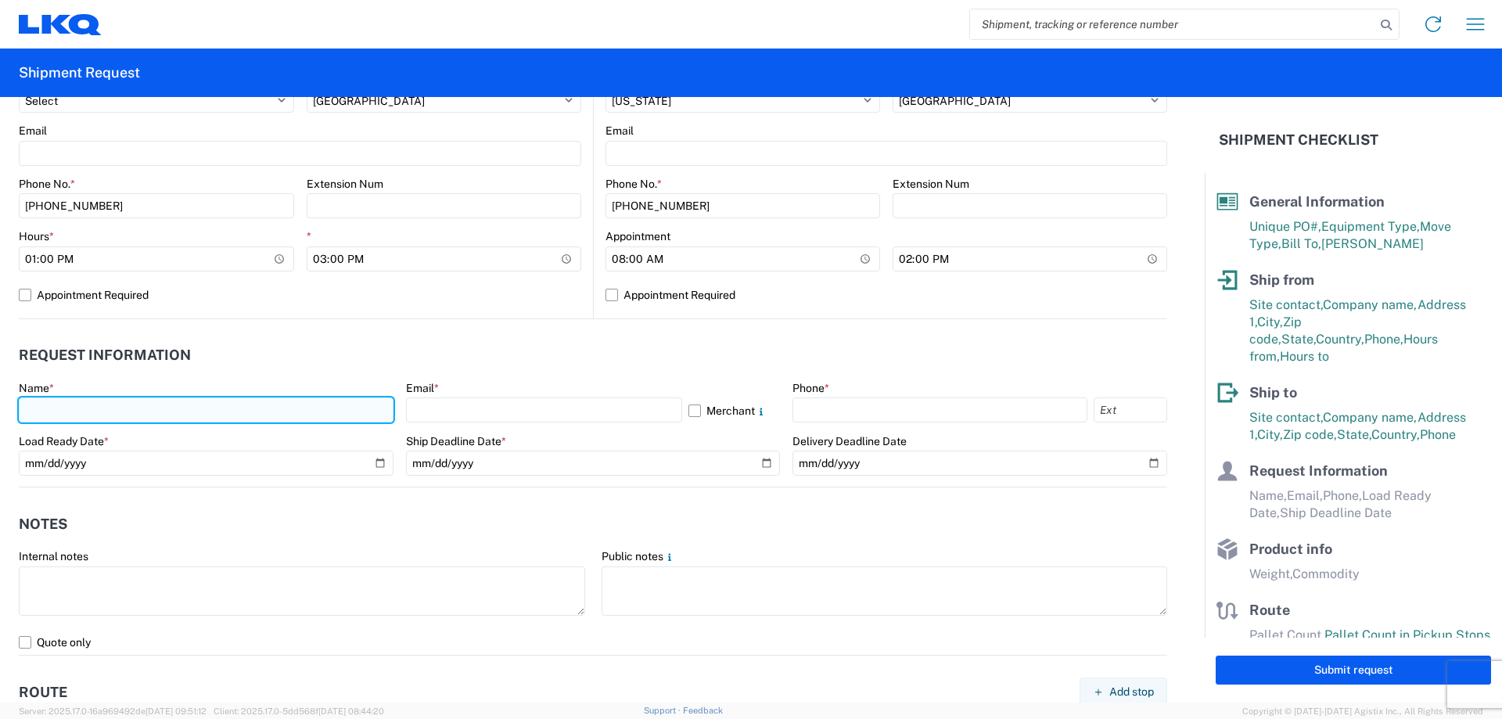
click at [76, 408] on input "text" at bounding box center [206, 409] width 375 height 25
type input "[PERSON_NAME]"
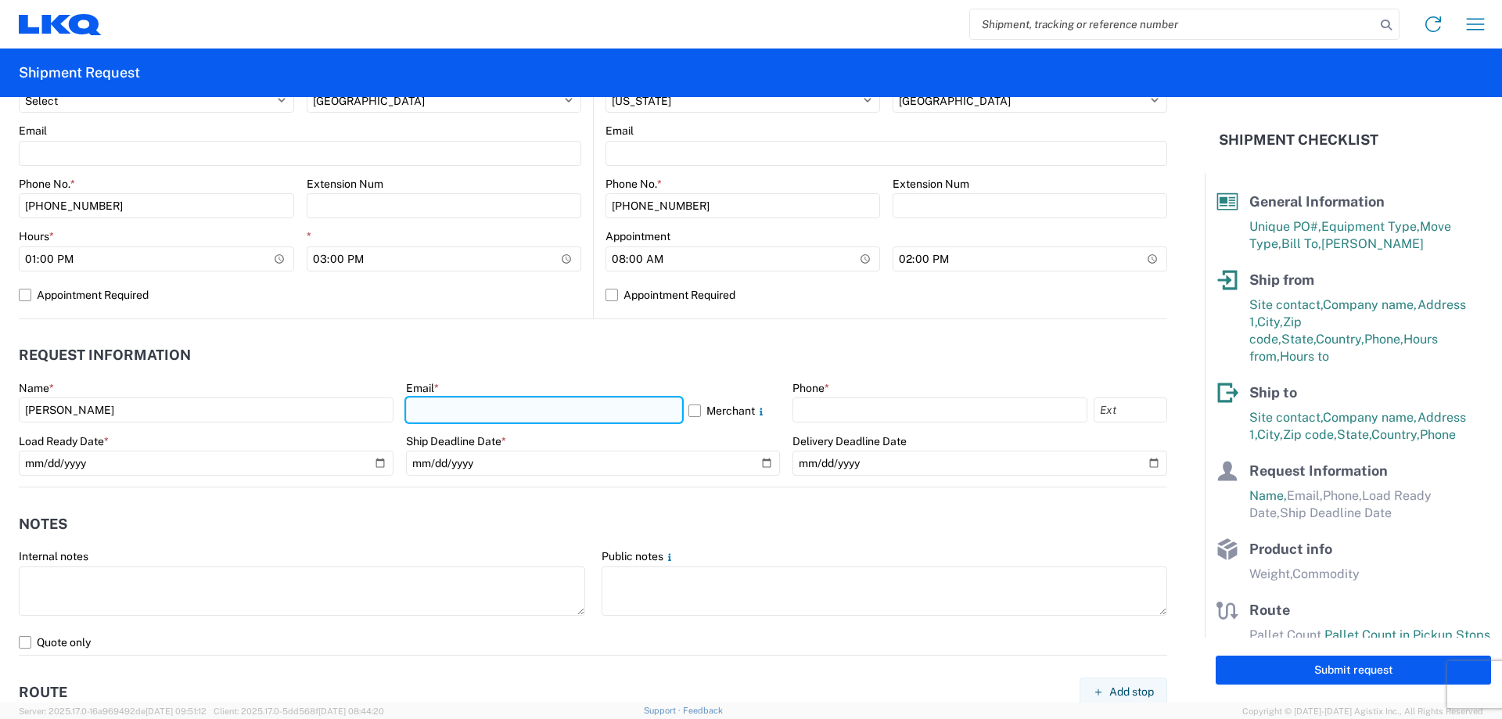
click at [531, 398] on input "text" at bounding box center [544, 409] width 276 height 25
type input "[EMAIL_ADDRESS][DOMAIN_NAME]"
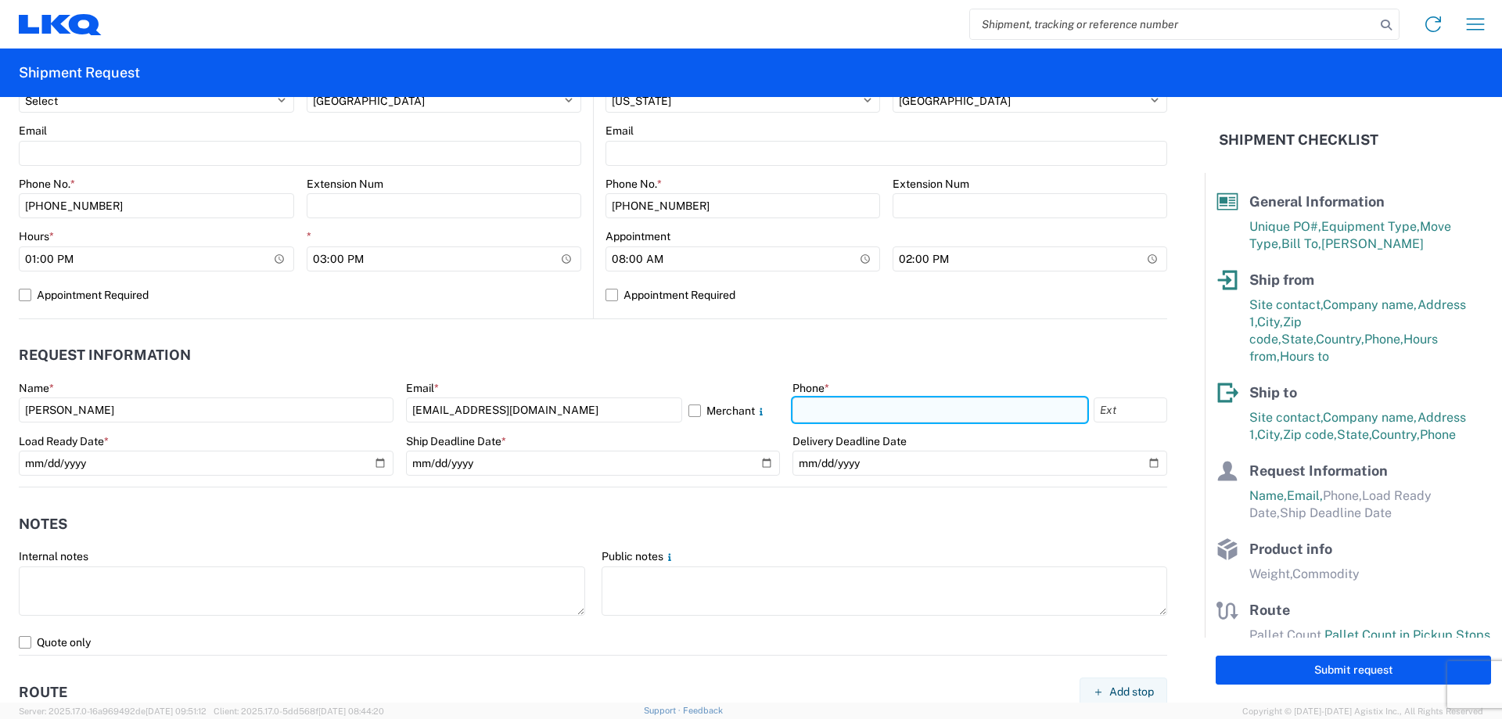
drag, startPoint x: 870, startPoint y: 409, endPoint x: 891, endPoint y: 422, distance: 24.6
click at [871, 409] on input "text" at bounding box center [940, 409] width 295 height 25
type input "[PHONE_NUMBER]"
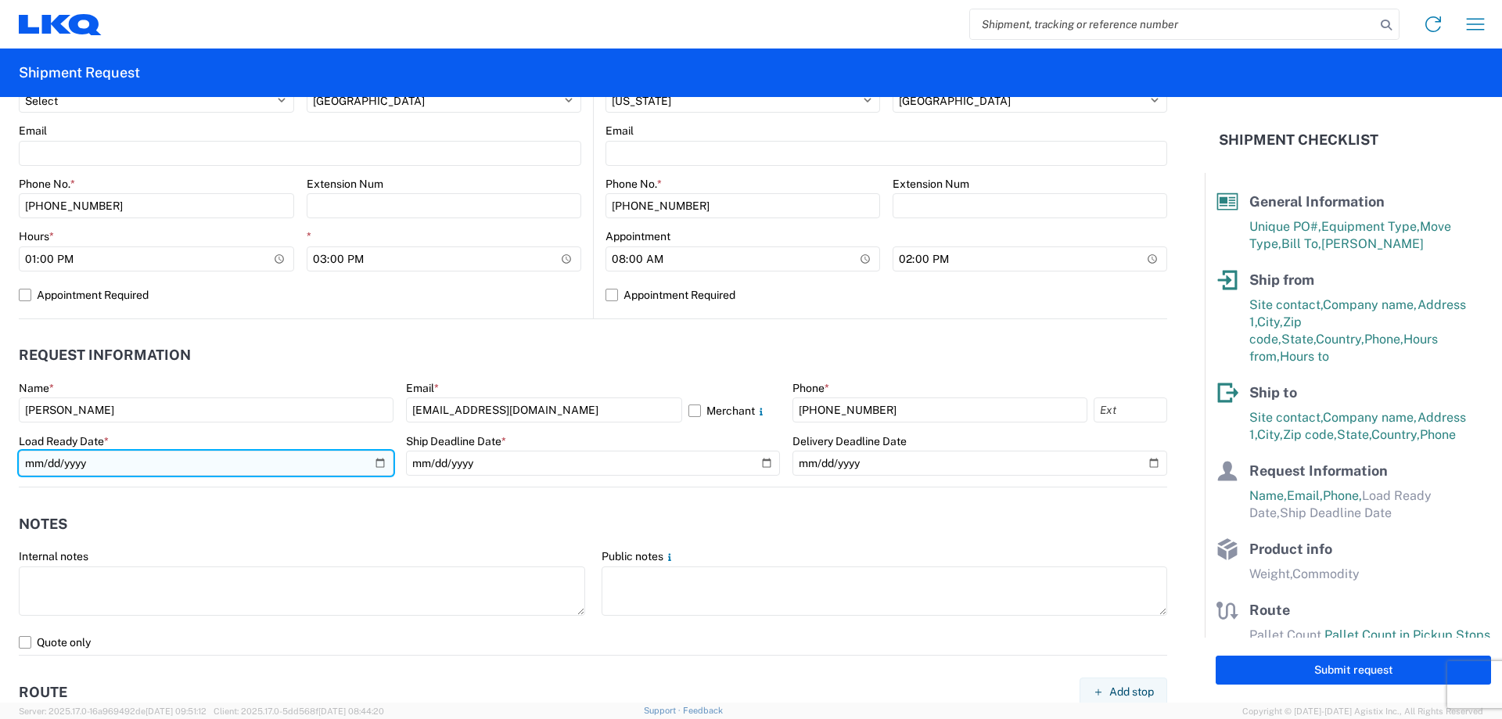
click at [378, 460] on input "date" at bounding box center [206, 463] width 375 height 25
type input "[DATE]"
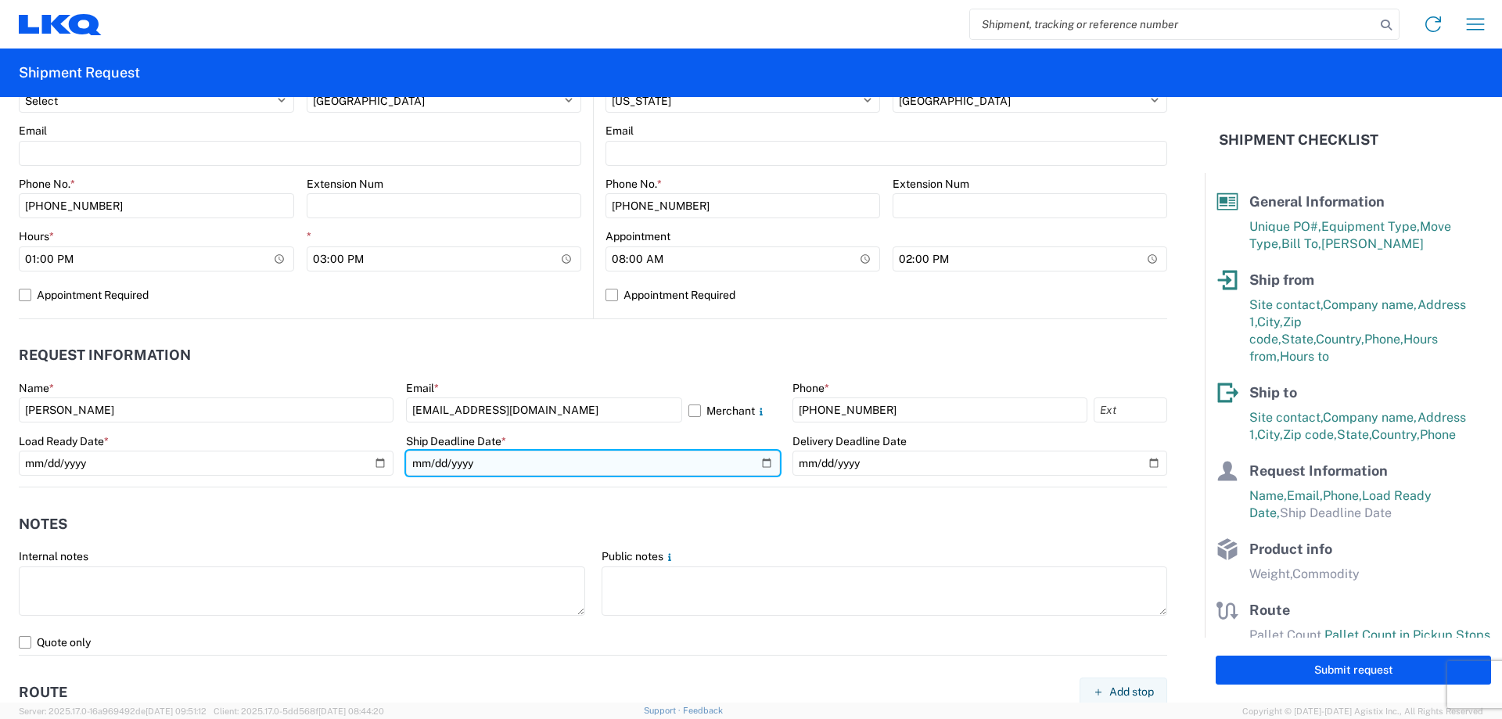
click at [764, 463] on input "date" at bounding box center [593, 463] width 375 height 25
type input "[DATE]"
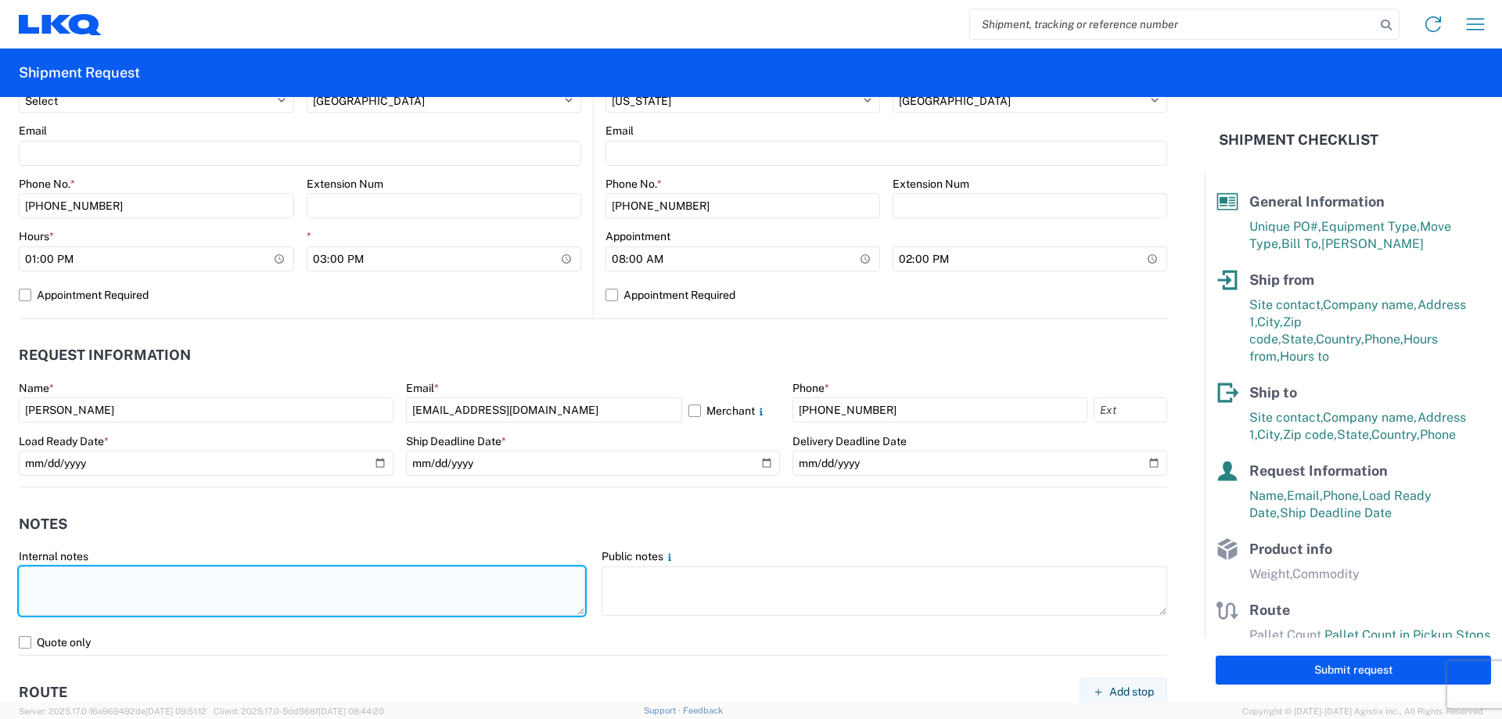
click at [230, 595] on textarea at bounding box center [302, 590] width 566 height 49
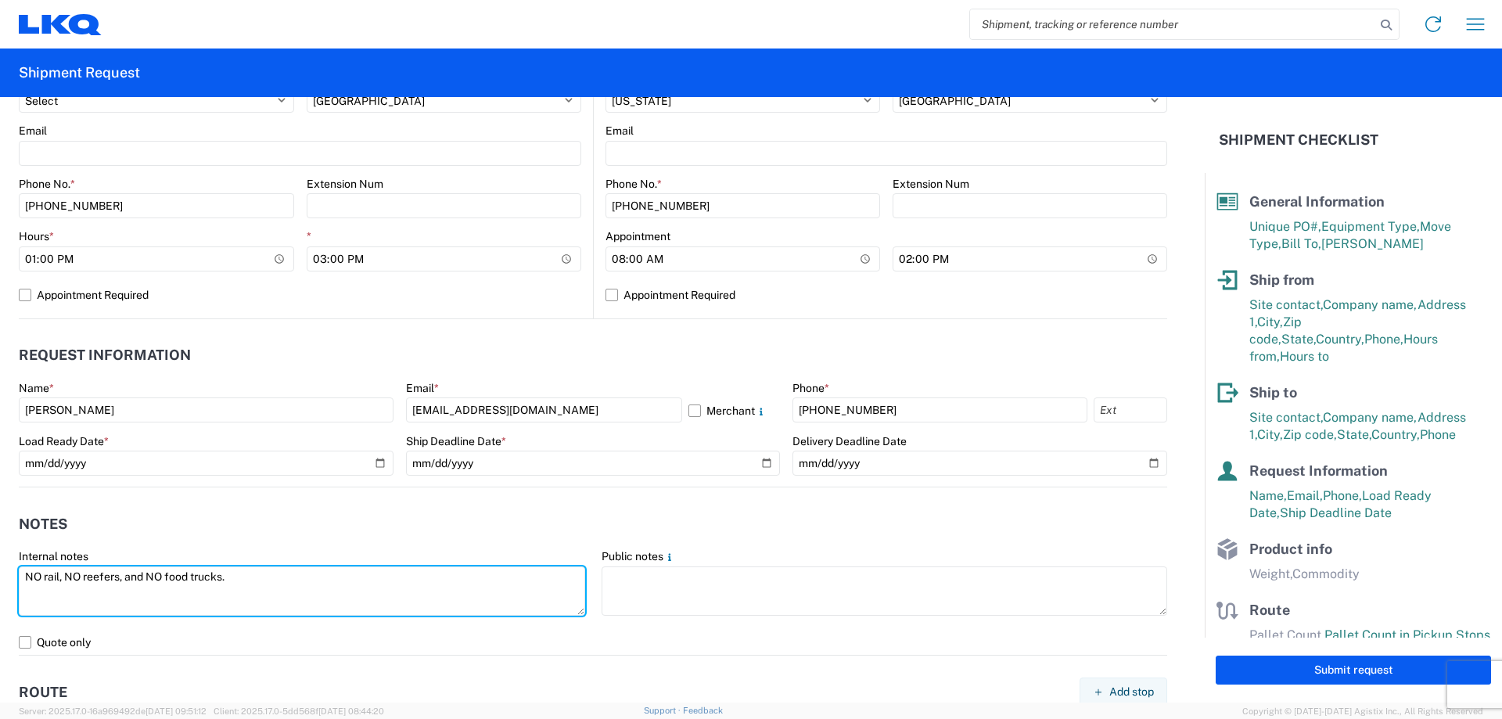
drag, startPoint x: 252, startPoint y: 573, endPoint x: 2, endPoint y: 585, distance: 250.6
click at [0, 583] on form "General Information Template PO# T3082 Equipment Type * Select 53’ Dry Van Flat…" at bounding box center [602, 400] width 1205 height 606
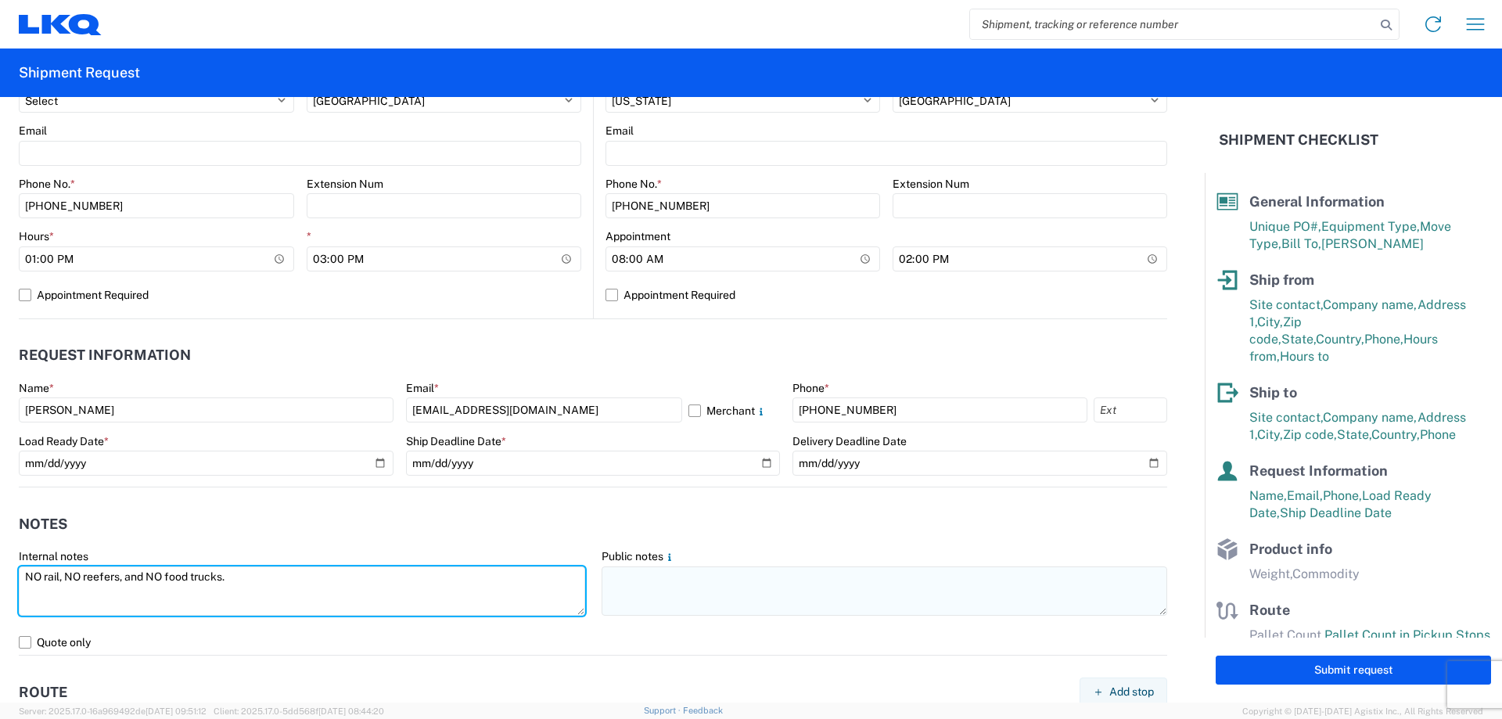
type textarea "NO rail, NO reefers, and NO food trucks."
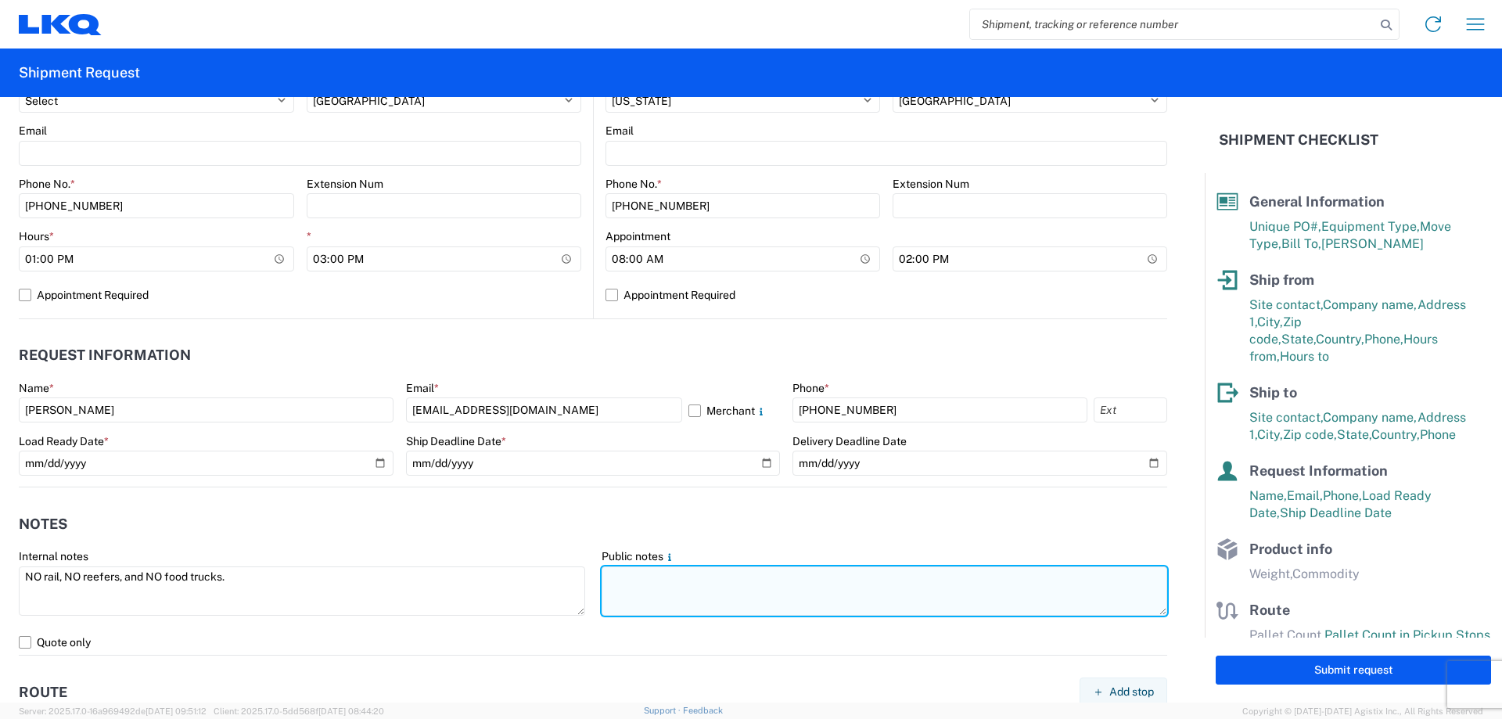
click at [808, 613] on textarea at bounding box center [885, 590] width 566 height 49
paste textarea "NO rail, NO reefers, and NO food trucks."
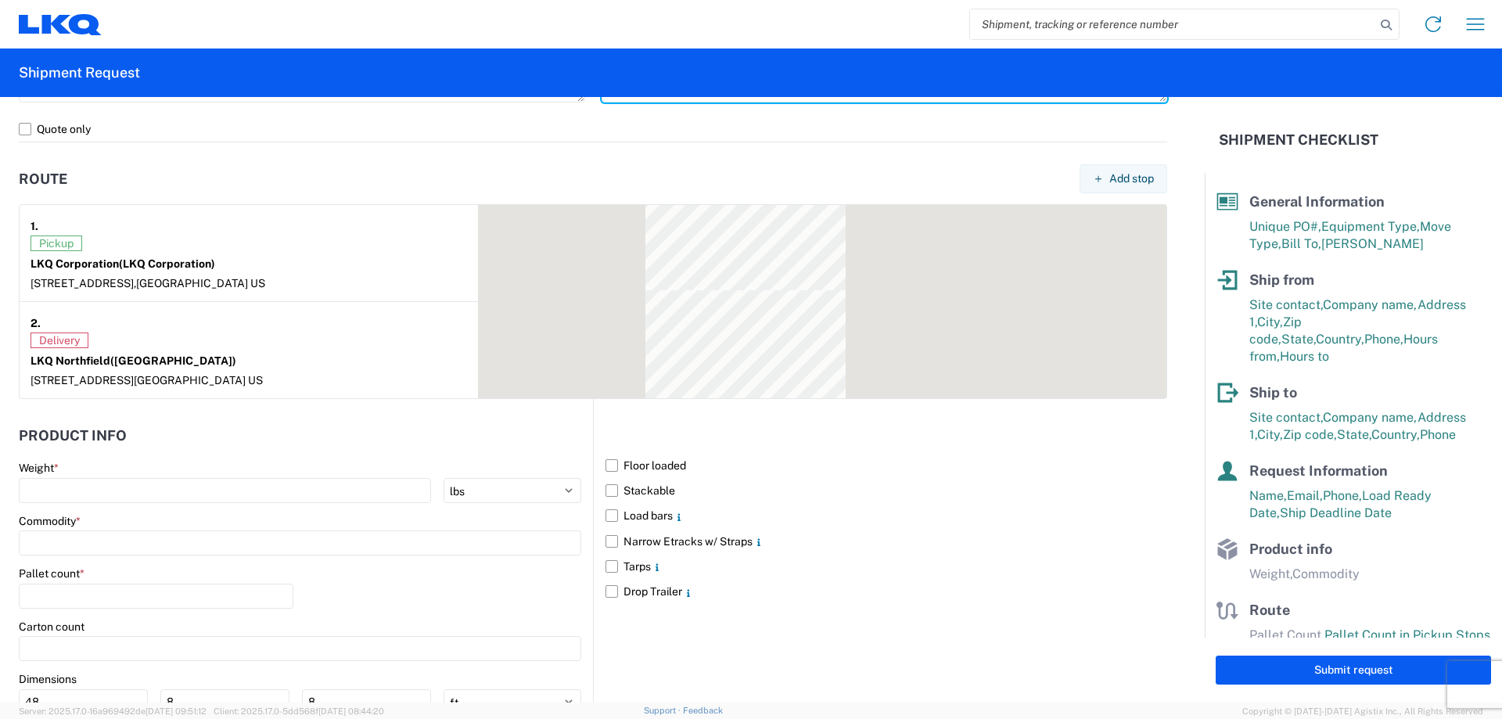
scroll to position [1271, 0]
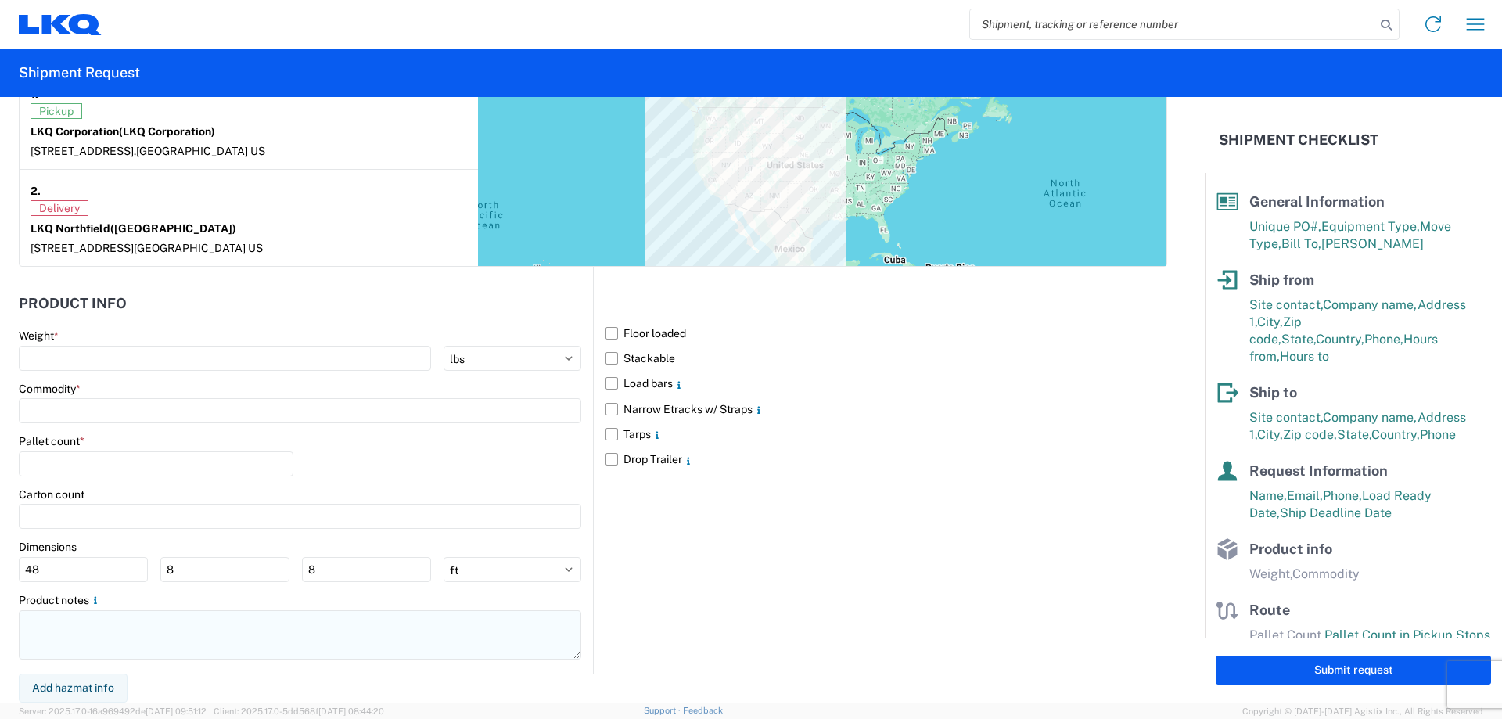
type textarea "NO rail, NO reefers, and NO food trucks."
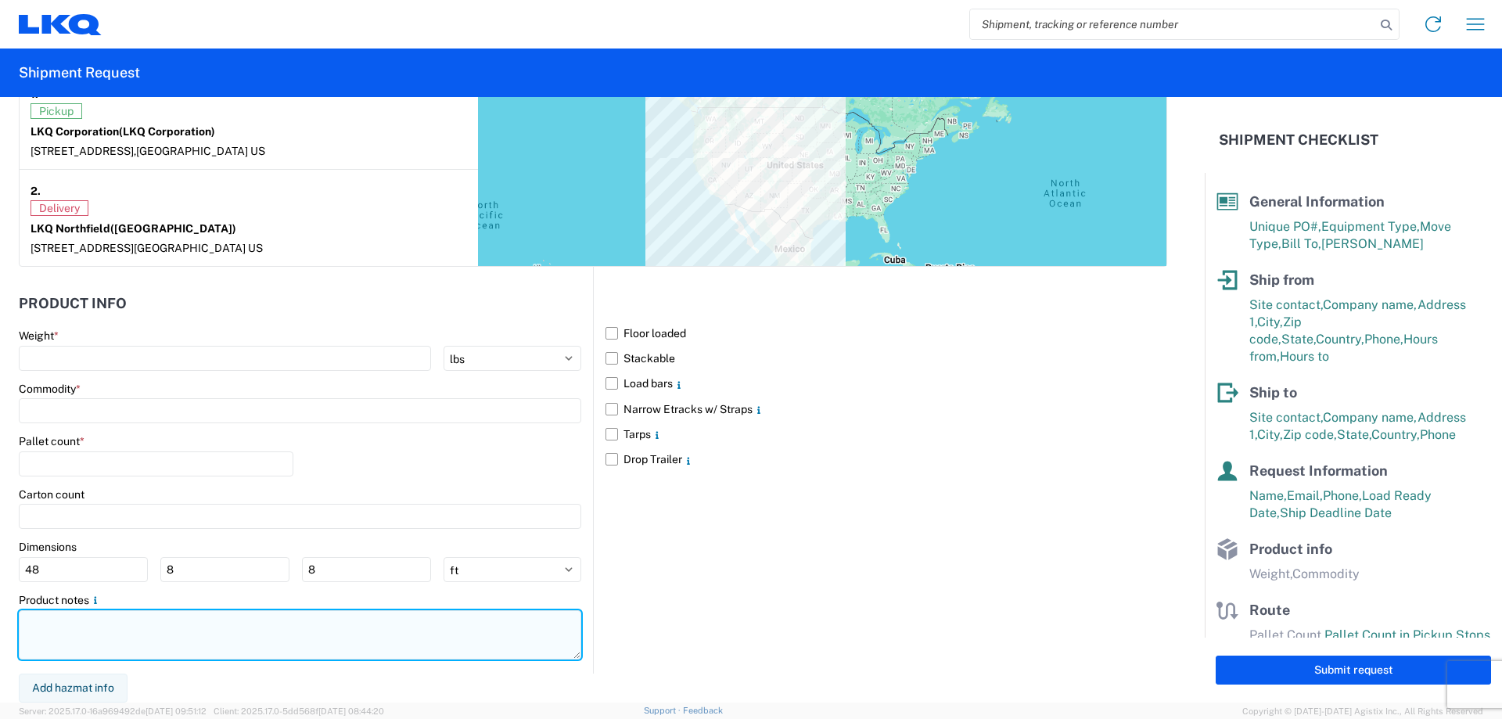
click at [92, 642] on textarea at bounding box center [300, 634] width 563 height 49
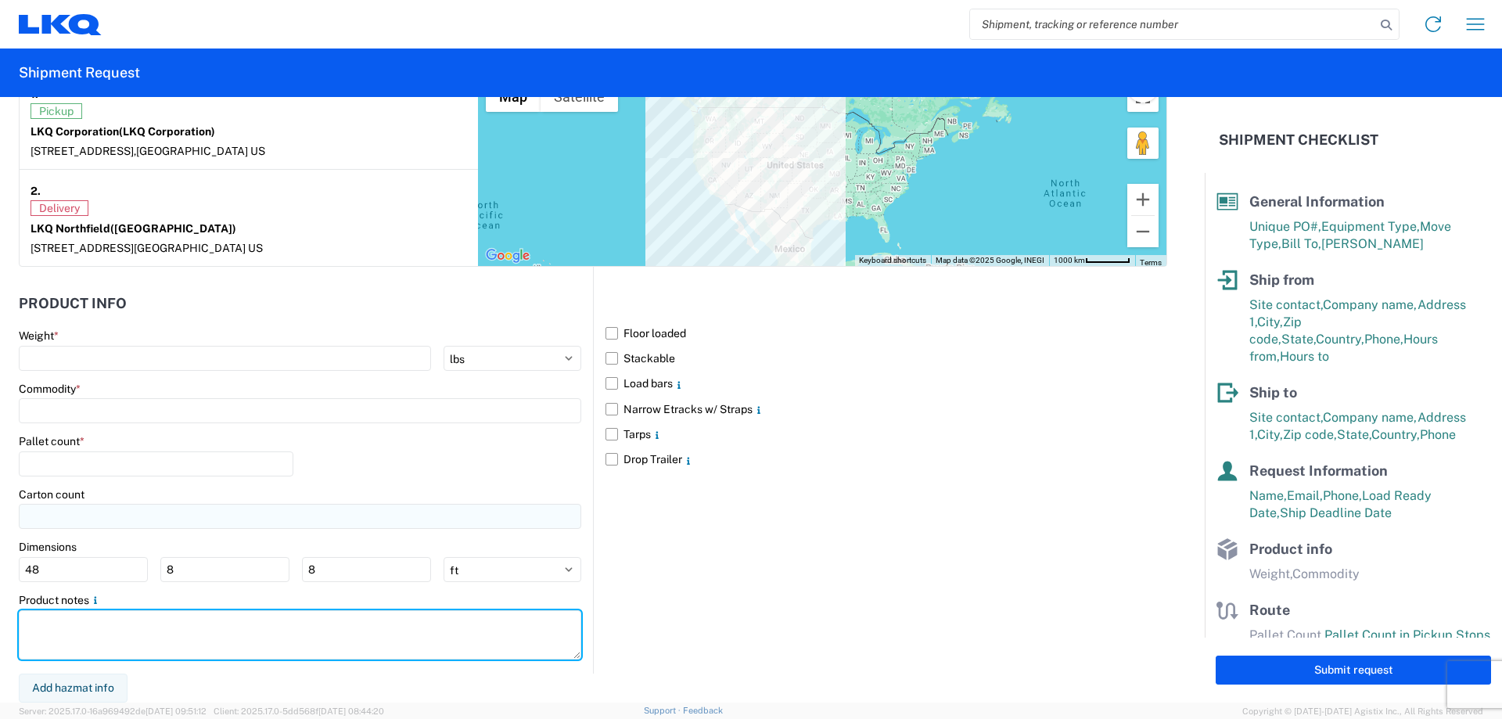
paste textarea "NO rail, NO reefers, and NO food trucks."
type textarea "NO rail, NO reefers, and NO food trucks."
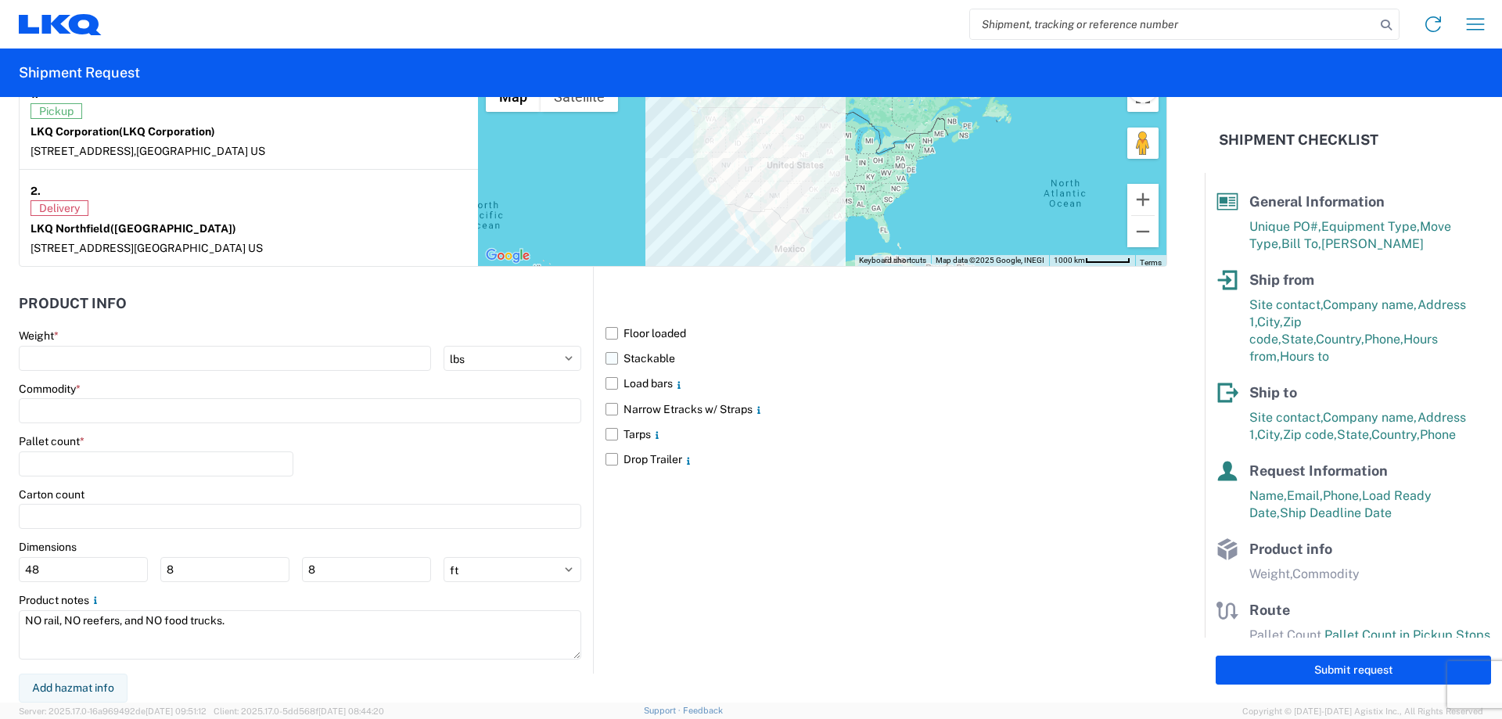
click at [610, 359] on label "Stackable" at bounding box center [887, 358] width 562 height 25
click at [0, 0] on input "Stackable" at bounding box center [0, 0] width 0 height 0
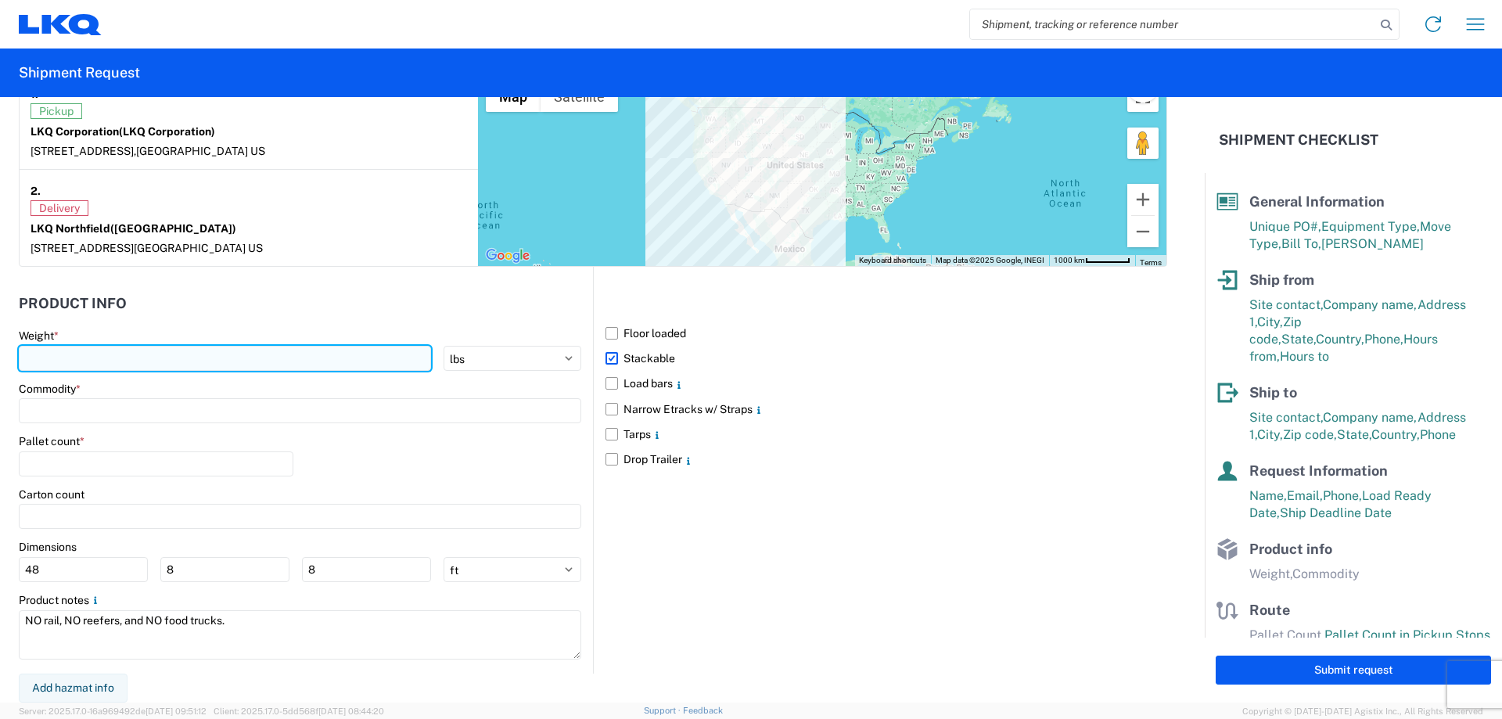
click at [164, 355] on input "number" at bounding box center [225, 358] width 412 height 25
type input "32939"
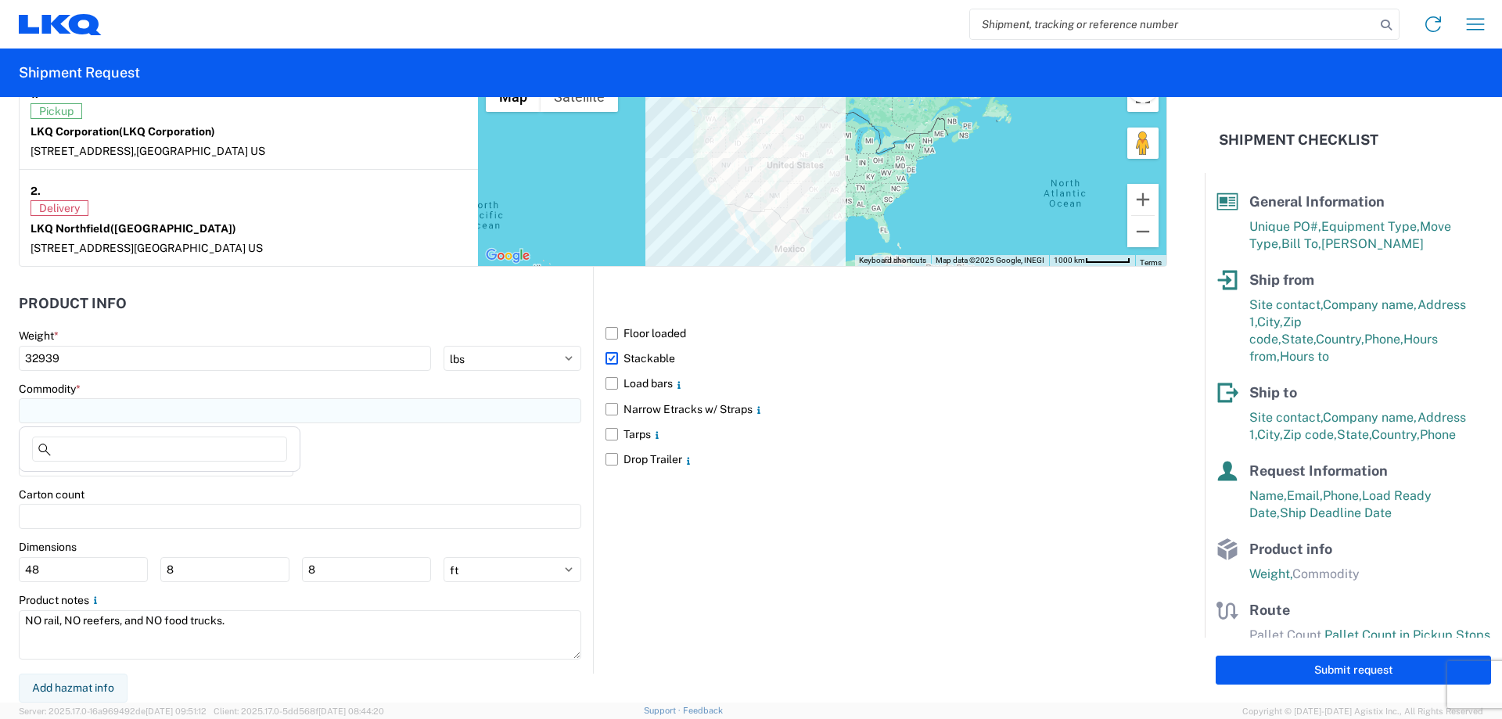
click at [180, 413] on input at bounding box center [300, 410] width 563 height 25
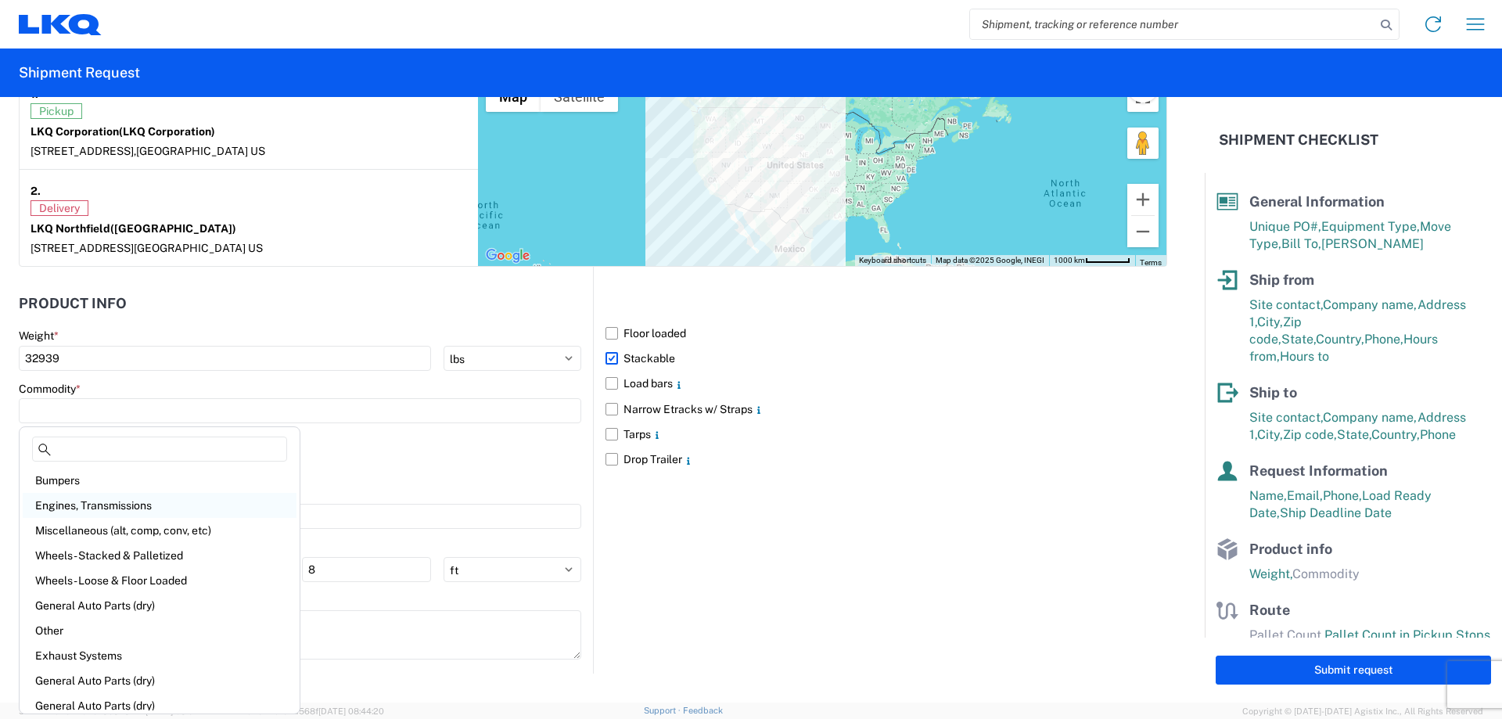
click at [174, 508] on div "Engines, Transmissions" at bounding box center [160, 505] width 274 height 25
type input "Engines, Transmissions"
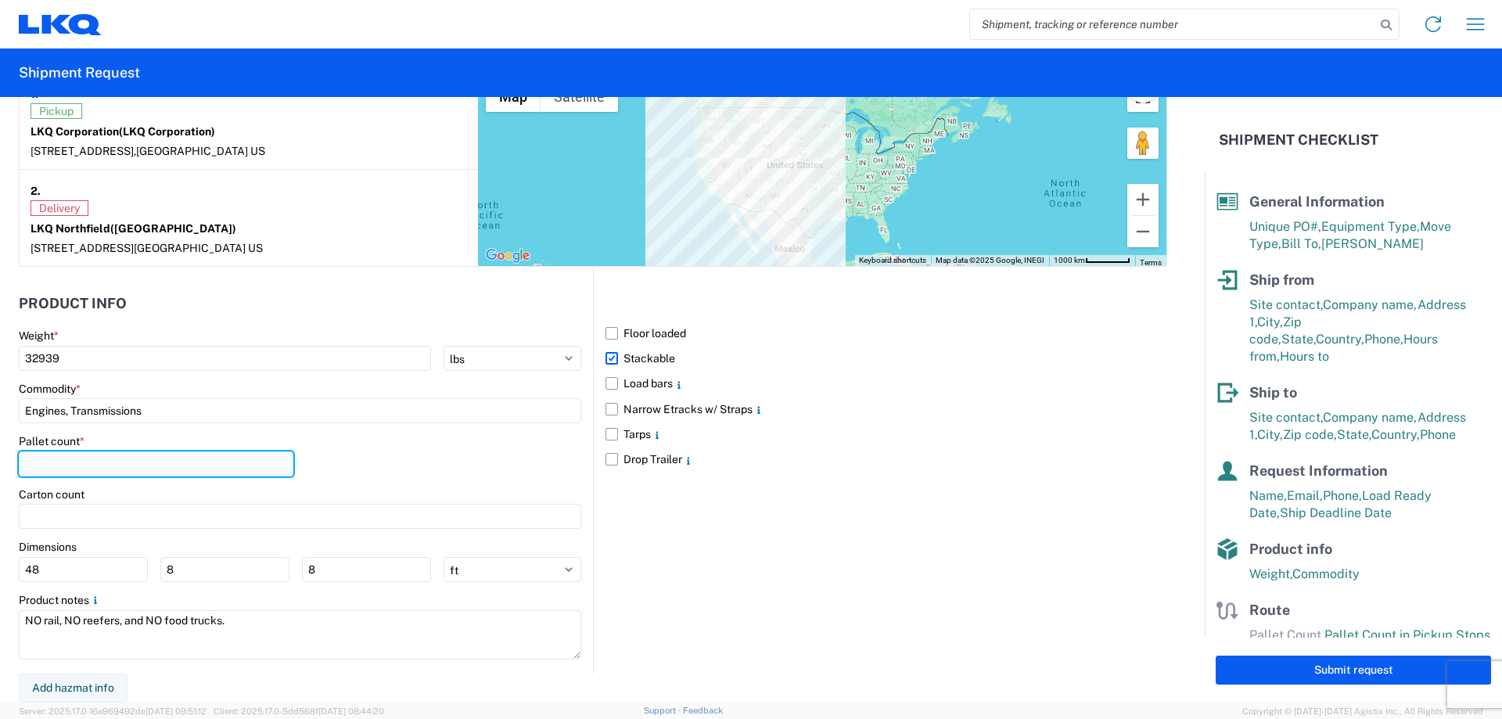
click at [135, 462] on input "number" at bounding box center [156, 463] width 275 height 25
type input "40"
click at [394, 443] on div "Pallet count * 40" at bounding box center [300, 460] width 563 height 53
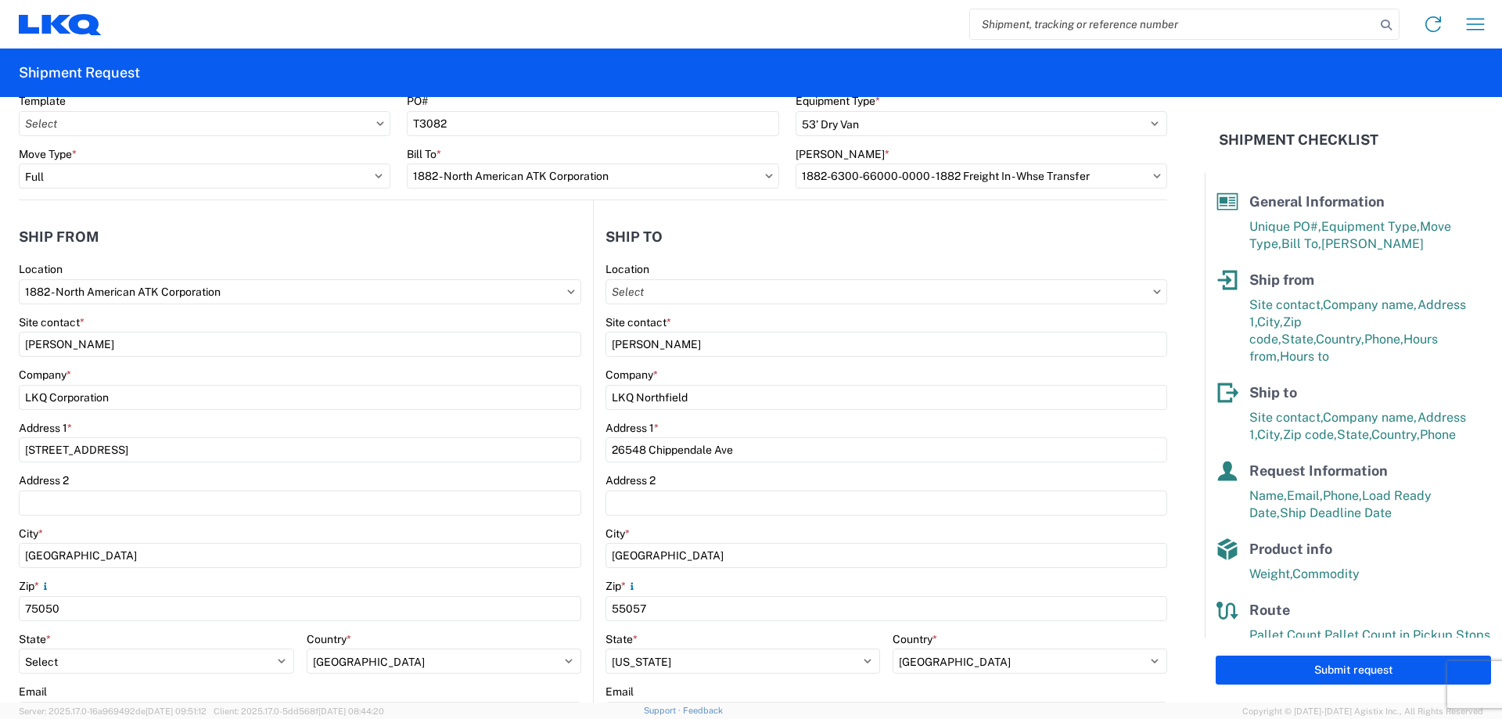
scroll to position [0, 0]
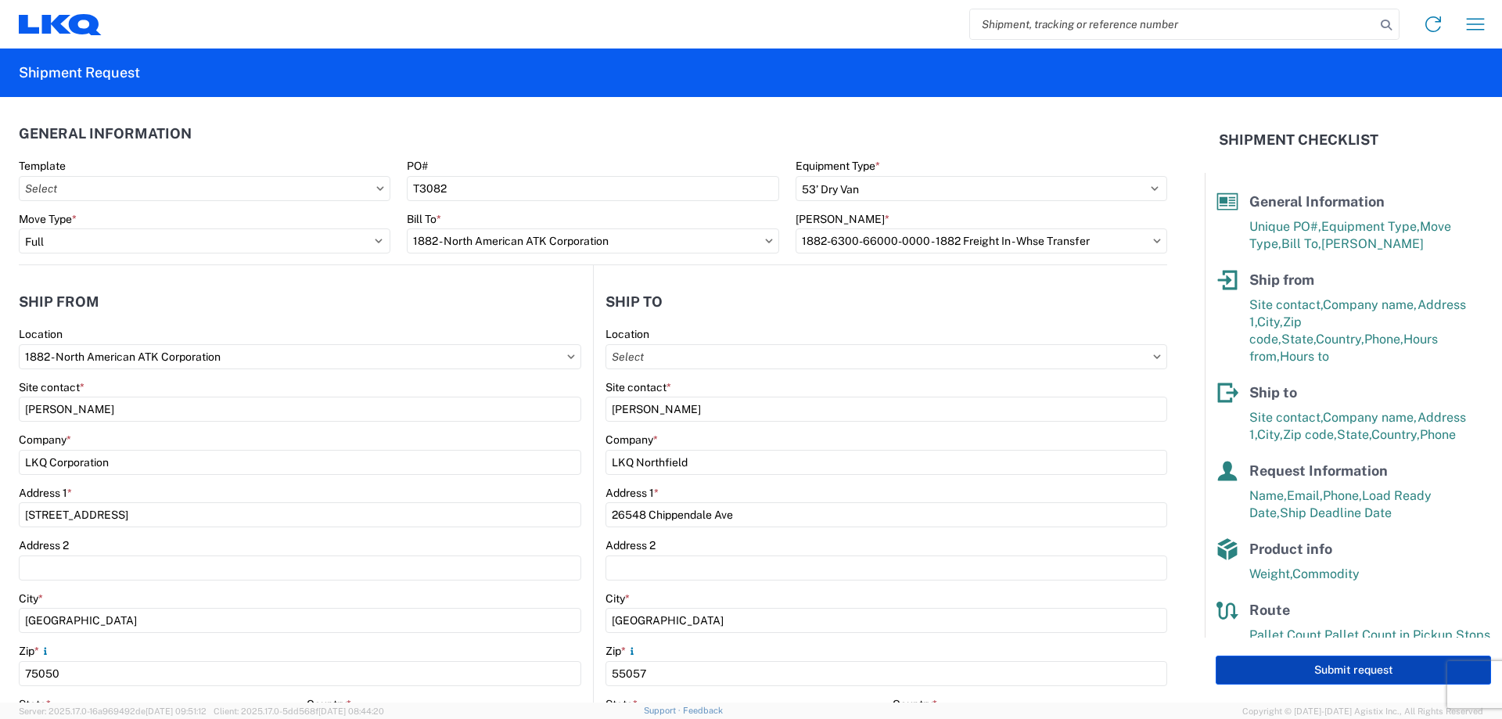
click at [1342, 674] on button "Submit request" at bounding box center [1353, 670] width 275 height 29
select select "US"
